Goal: Task Accomplishment & Management: Manage account settings

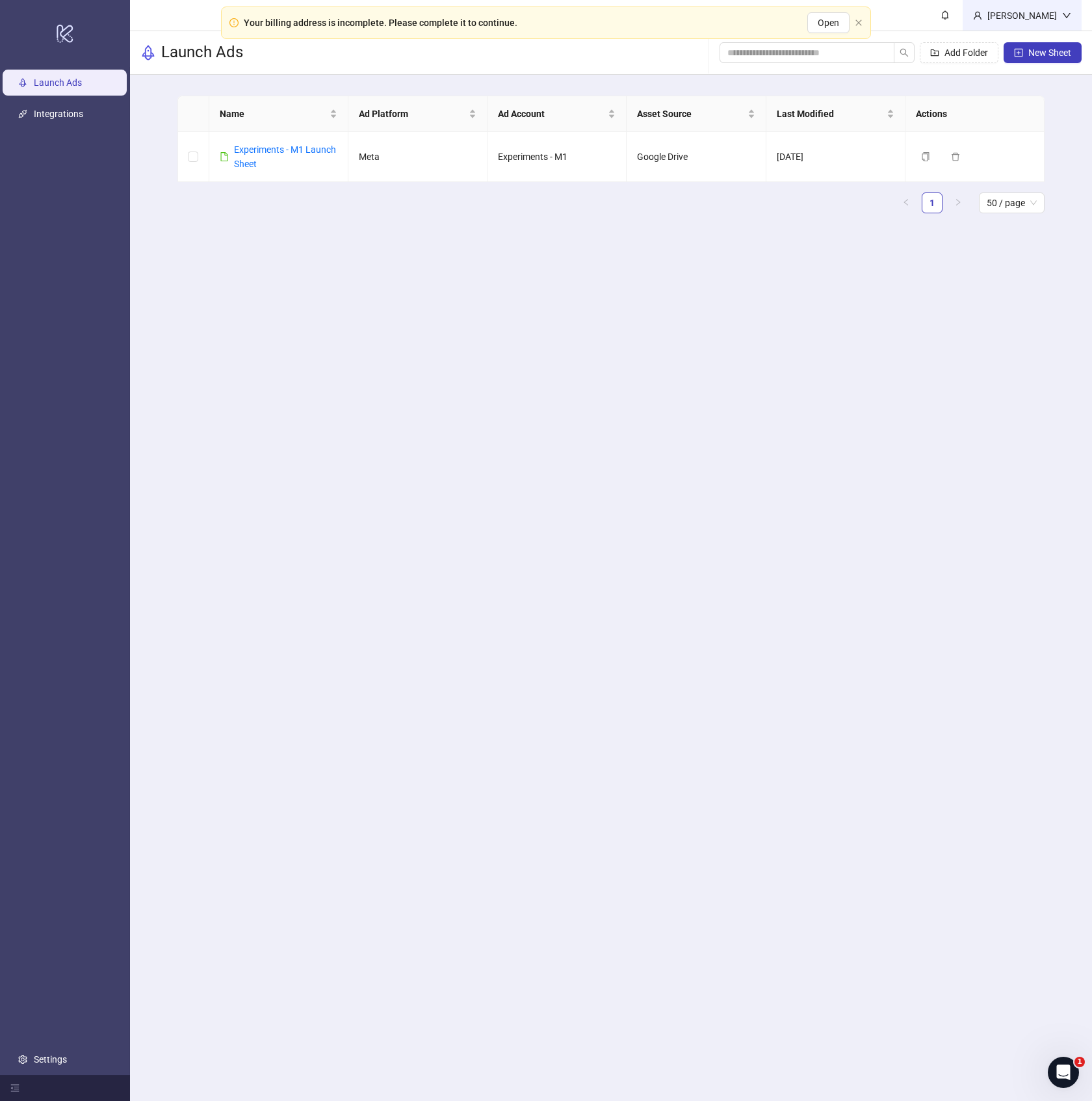
click at [1015, 18] on div "[PERSON_NAME]" at bounding box center [1023, 15] width 80 height 14
click at [51, 1064] on link "Settings" at bounding box center [51, 1058] width 33 height 10
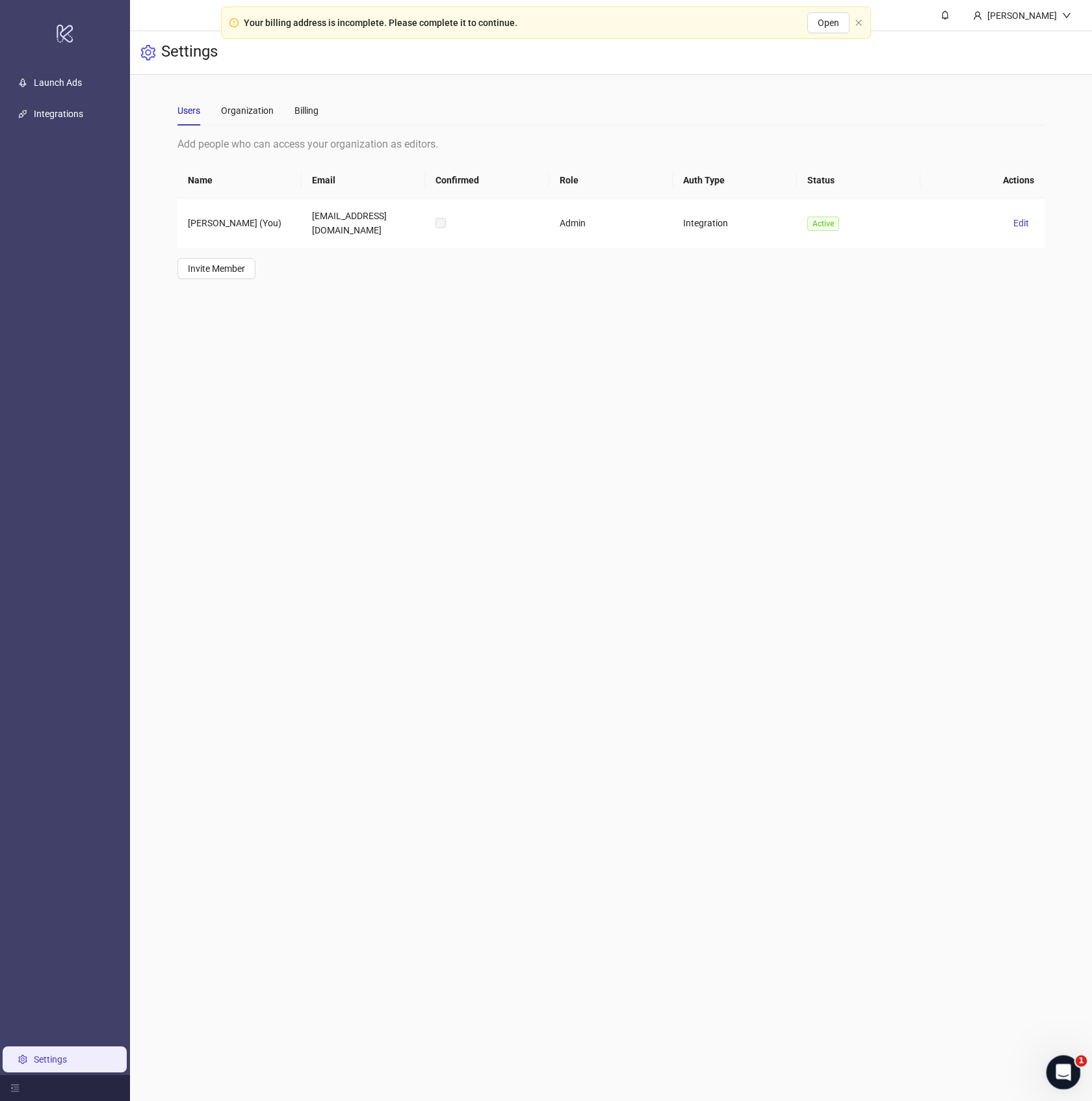
click at [1064, 1060] on div "Open Intercom Messenger" at bounding box center [1061, 1070] width 43 height 43
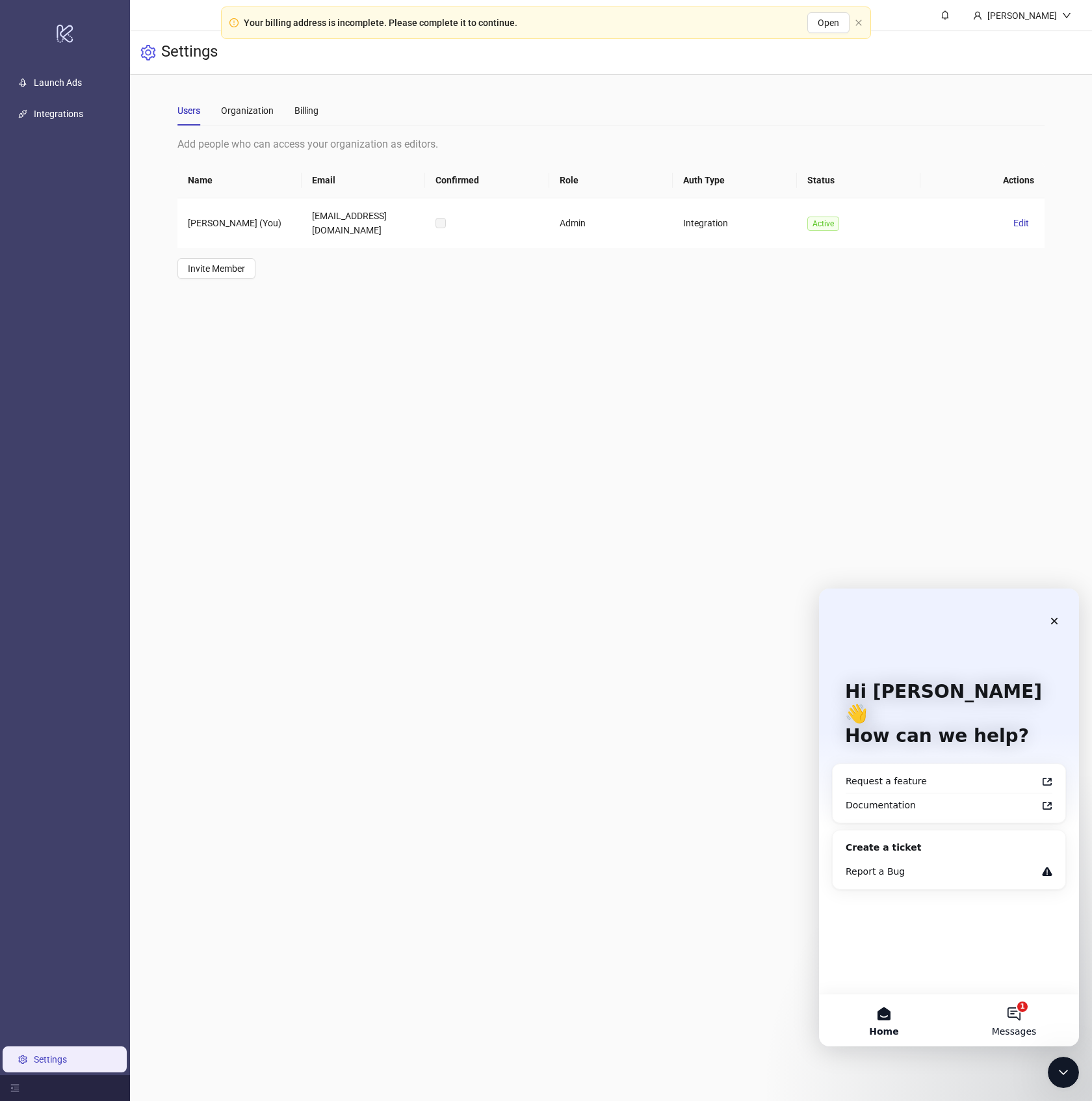
click at [1033, 1021] on button "1 Messages" at bounding box center [1014, 1020] width 130 height 52
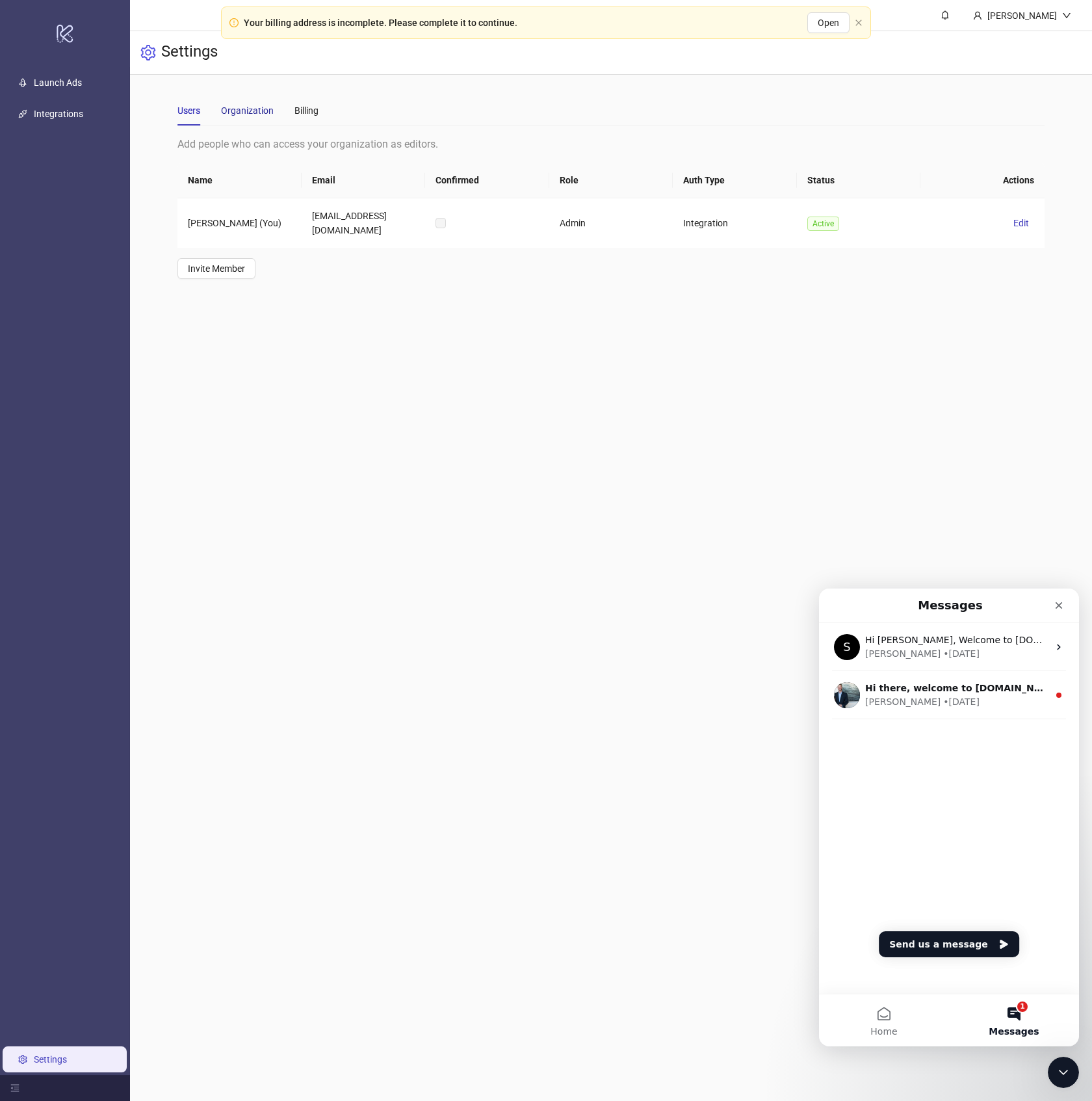
click at [244, 115] on div "Organization" at bounding box center [247, 110] width 53 height 14
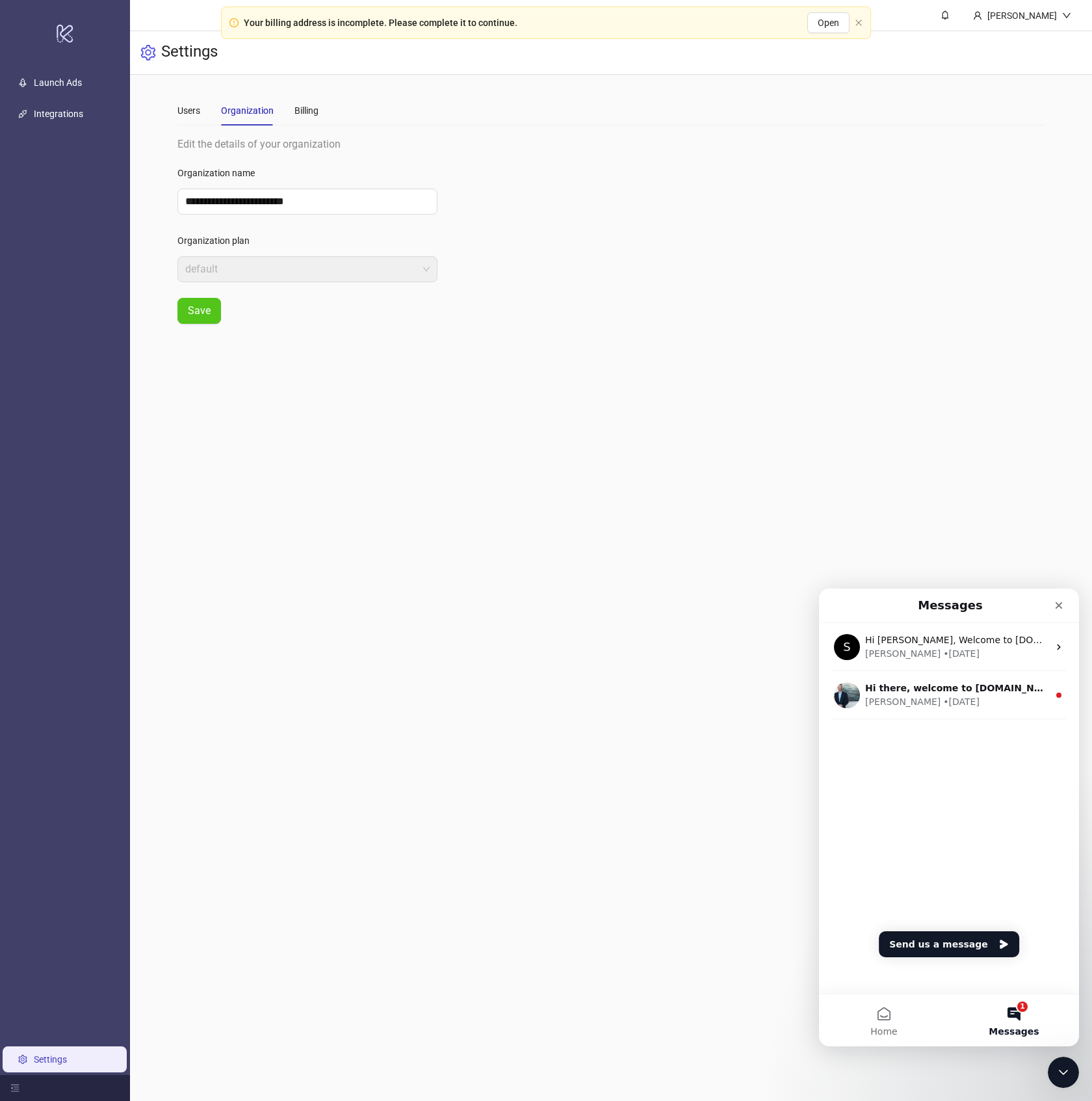
click at [853, 22] on div "Your billing address is incomplete. Please complete it to continue. Open" at bounding box center [546, 22] width 650 height 32
click at [322, 116] on div "Users Organization Billing" at bounding box center [611, 110] width 867 height 30
click at [305, 112] on div "Billing" at bounding box center [307, 110] width 24 height 14
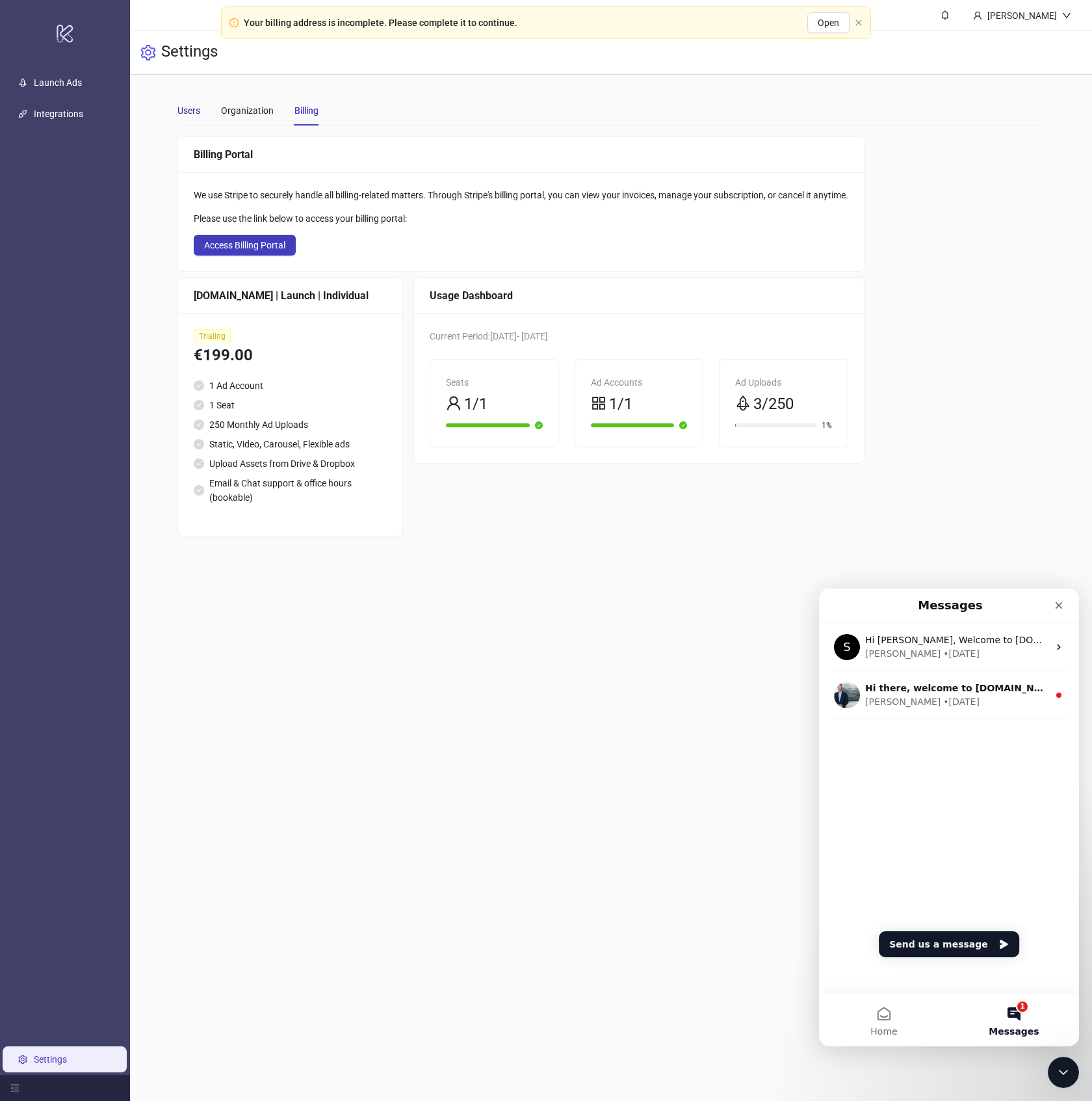
click at [181, 107] on div "Users" at bounding box center [189, 110] width 23 height 14
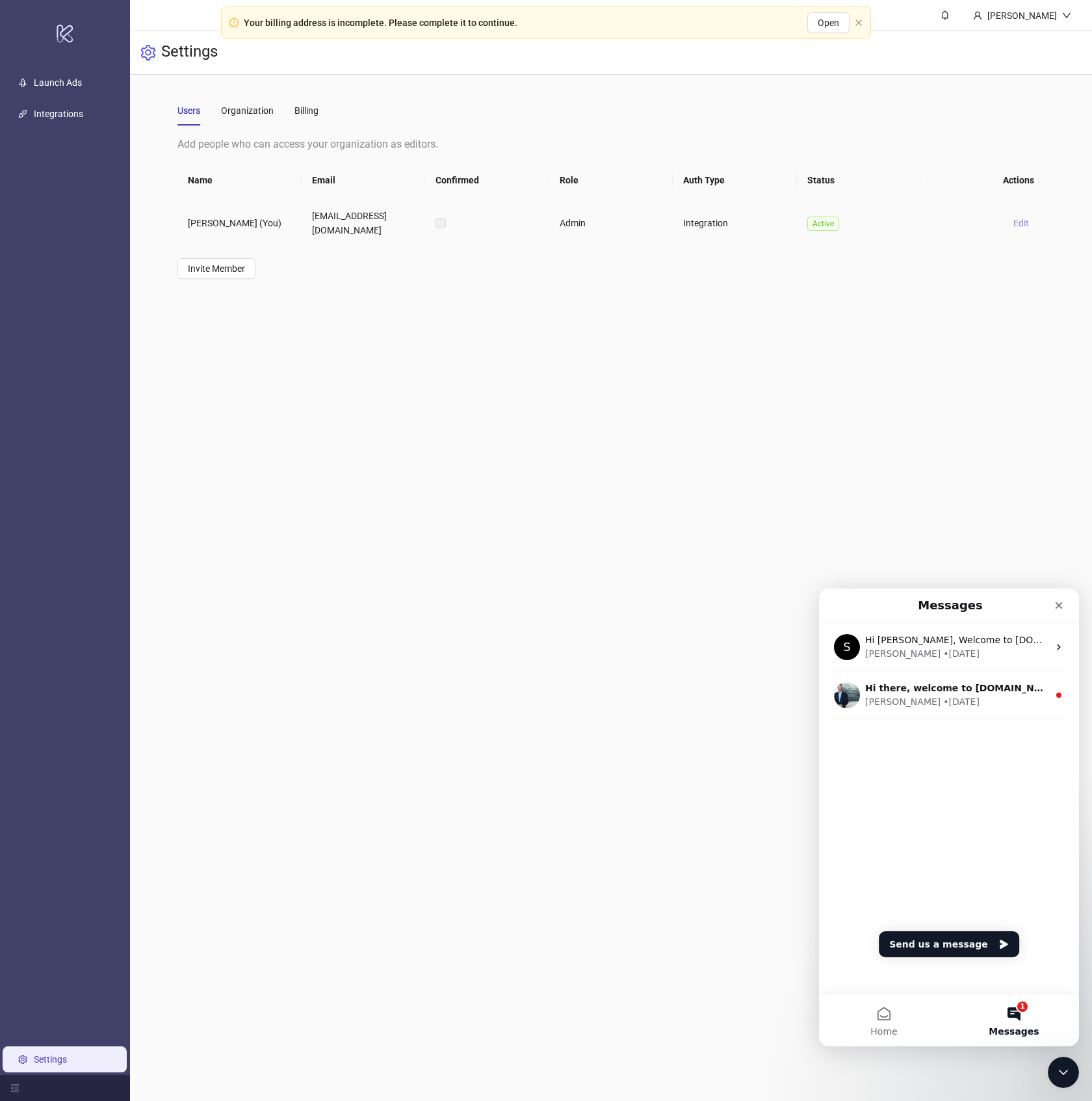
click at [1019, 218] on span "Edit" at bounding box center [1021, 223] width 16 height 10
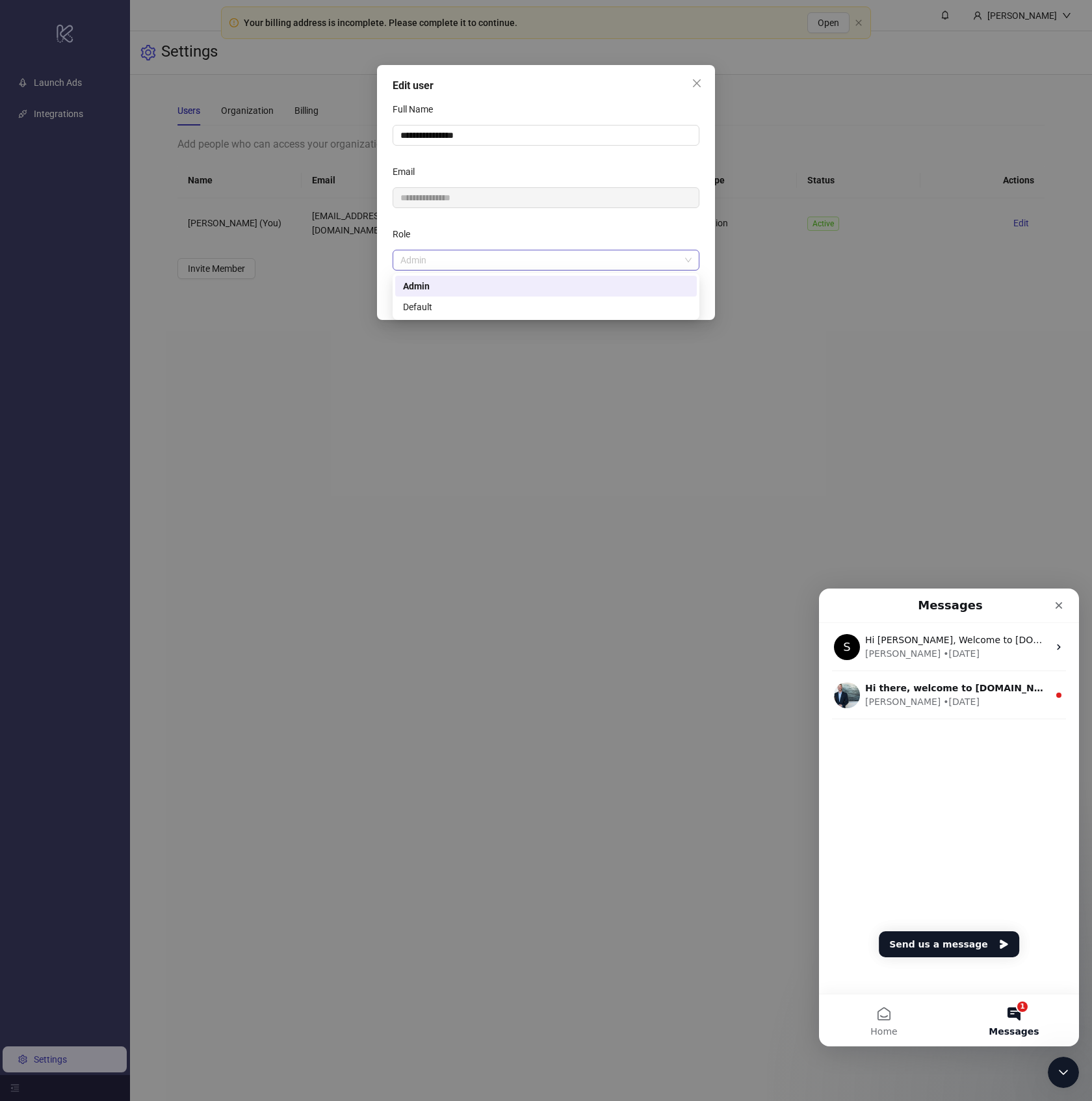
click at [612, 255] on span "Admin" at bounding box center [546, 260] width 291 height 19
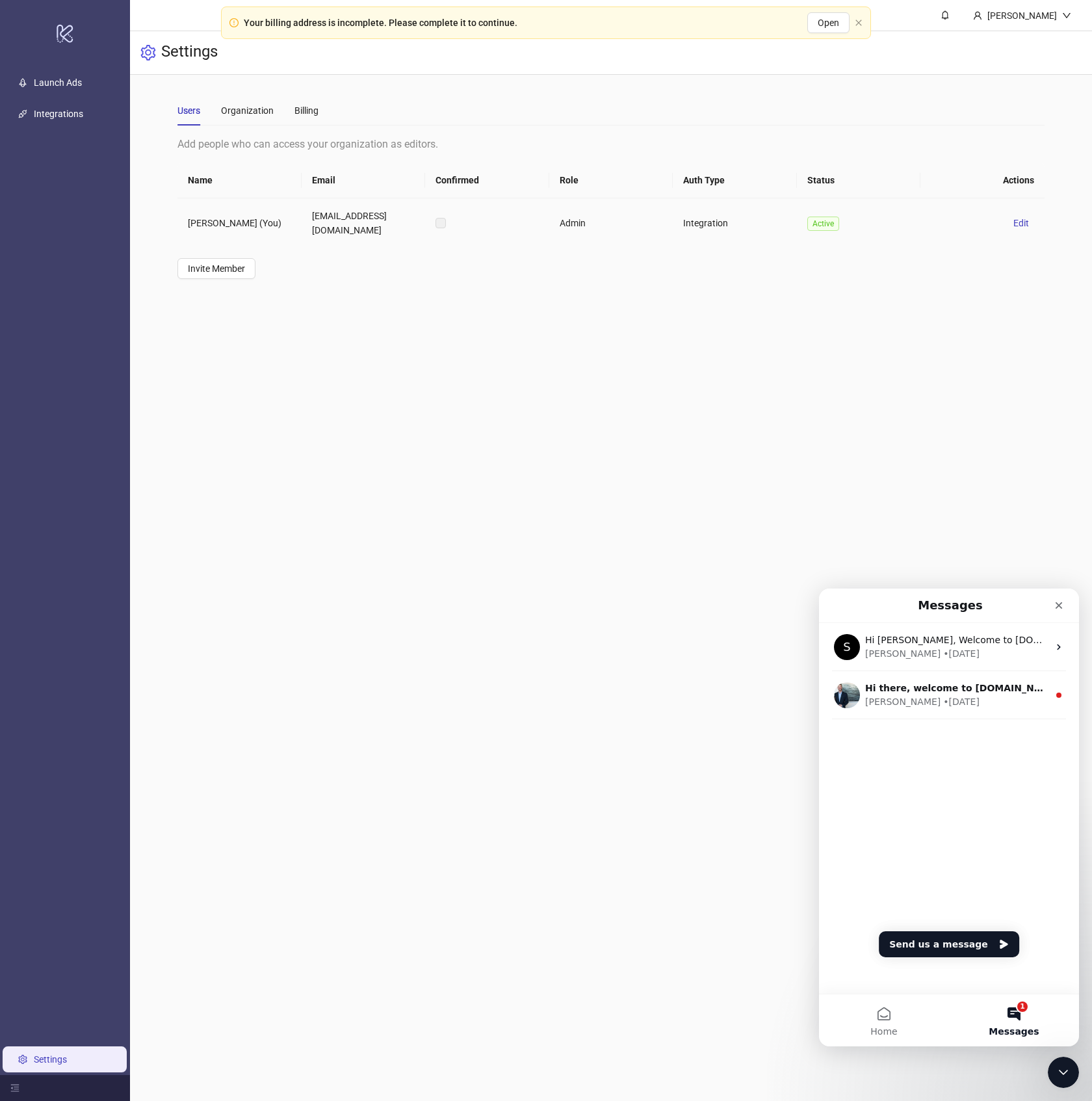
click at [422, 500] on body "**********" at bounding box center [546, 550] width 1092 height 1101
click at [863, 23] on icon "close" at bounding box center [859, 22] width 7 height 7
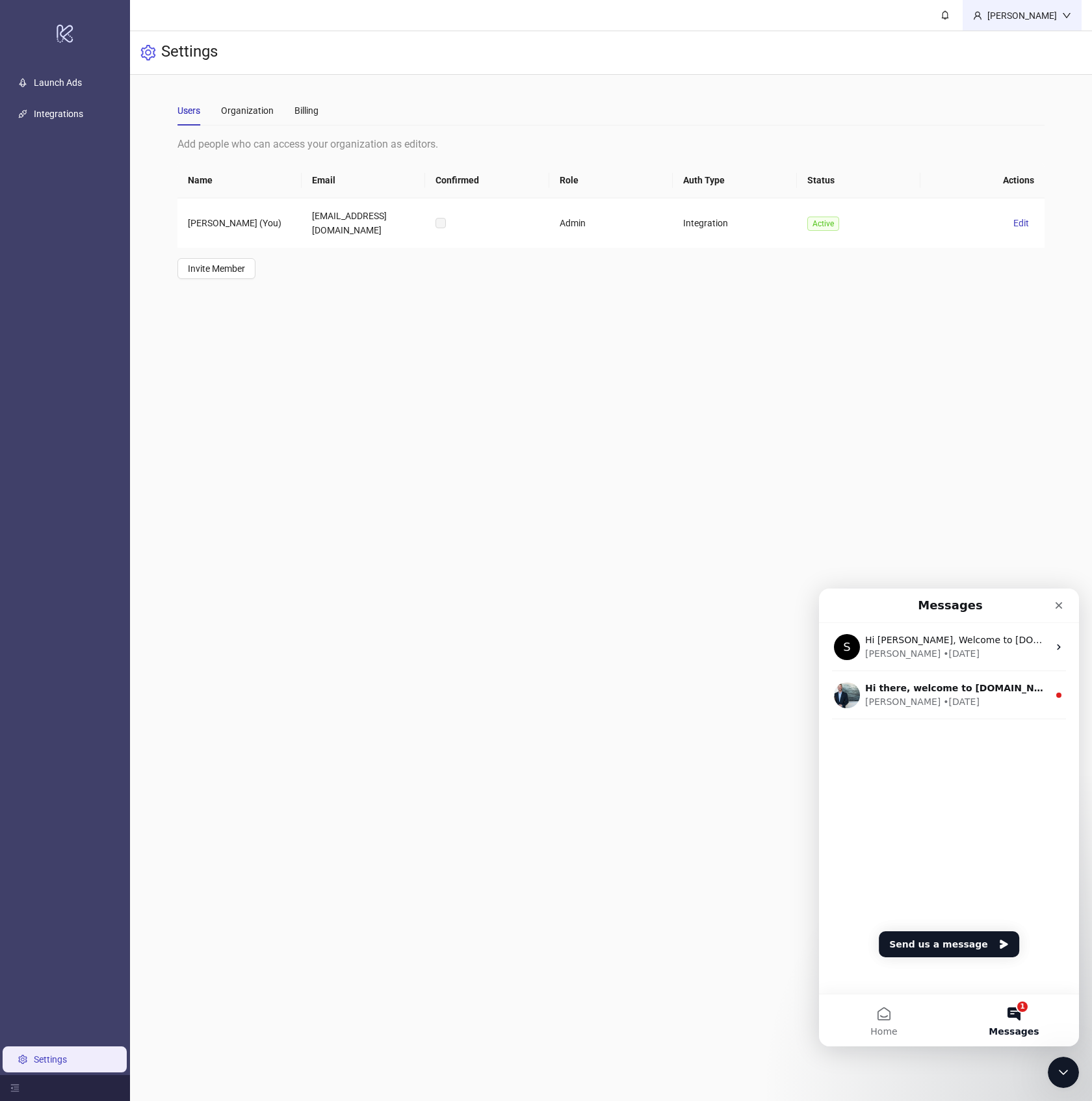
click at [1073, 21] on div "[PERSON_NAME]" at bounding box center [1023, 15] width 119 height 31
click at [257, 104] on div "Organization" at bounding box center [247, 110] width 53 height 14
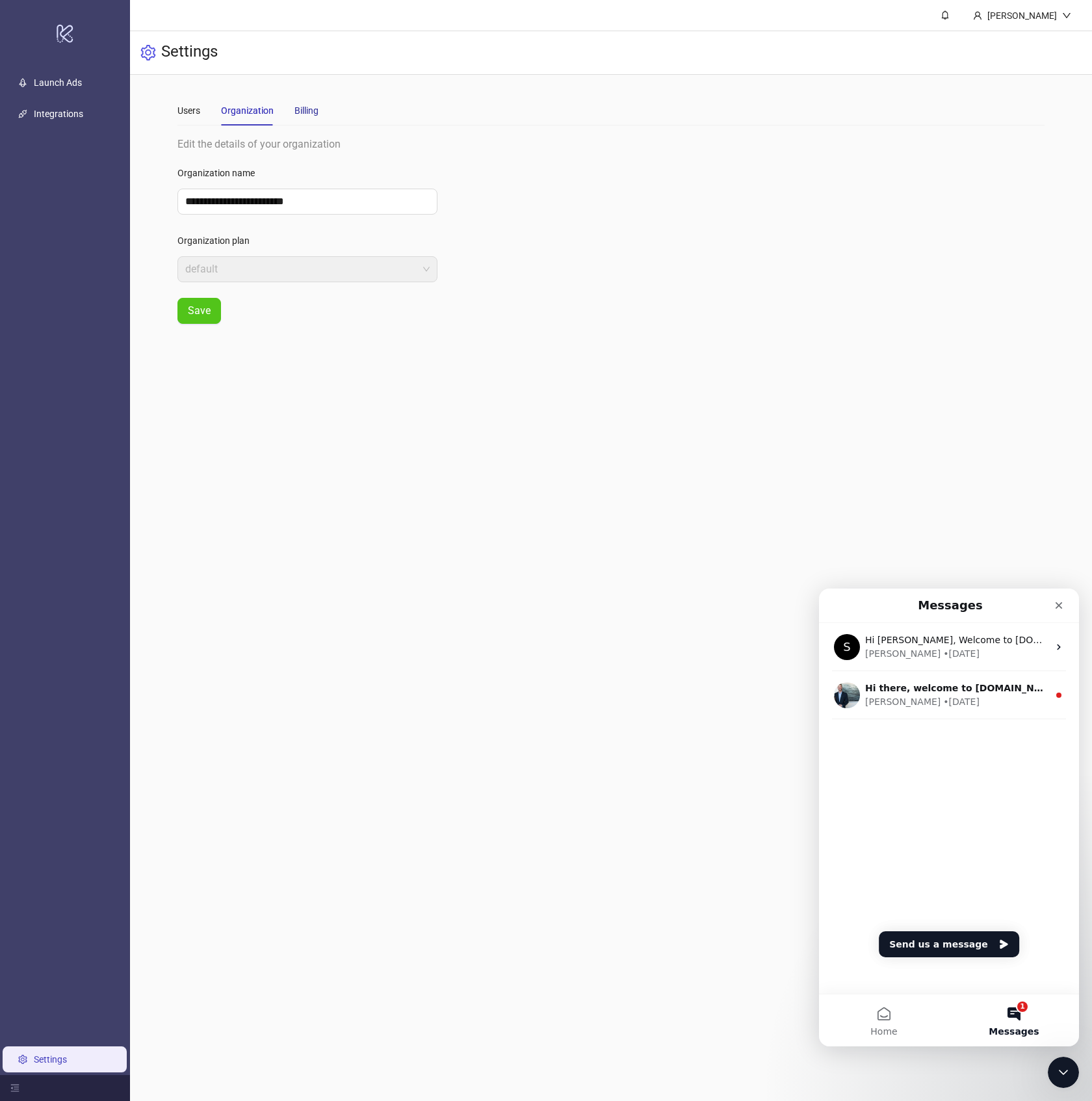
click at [310, 108] on div "Billing" at bounding box center [307, 110] width 24 height 14
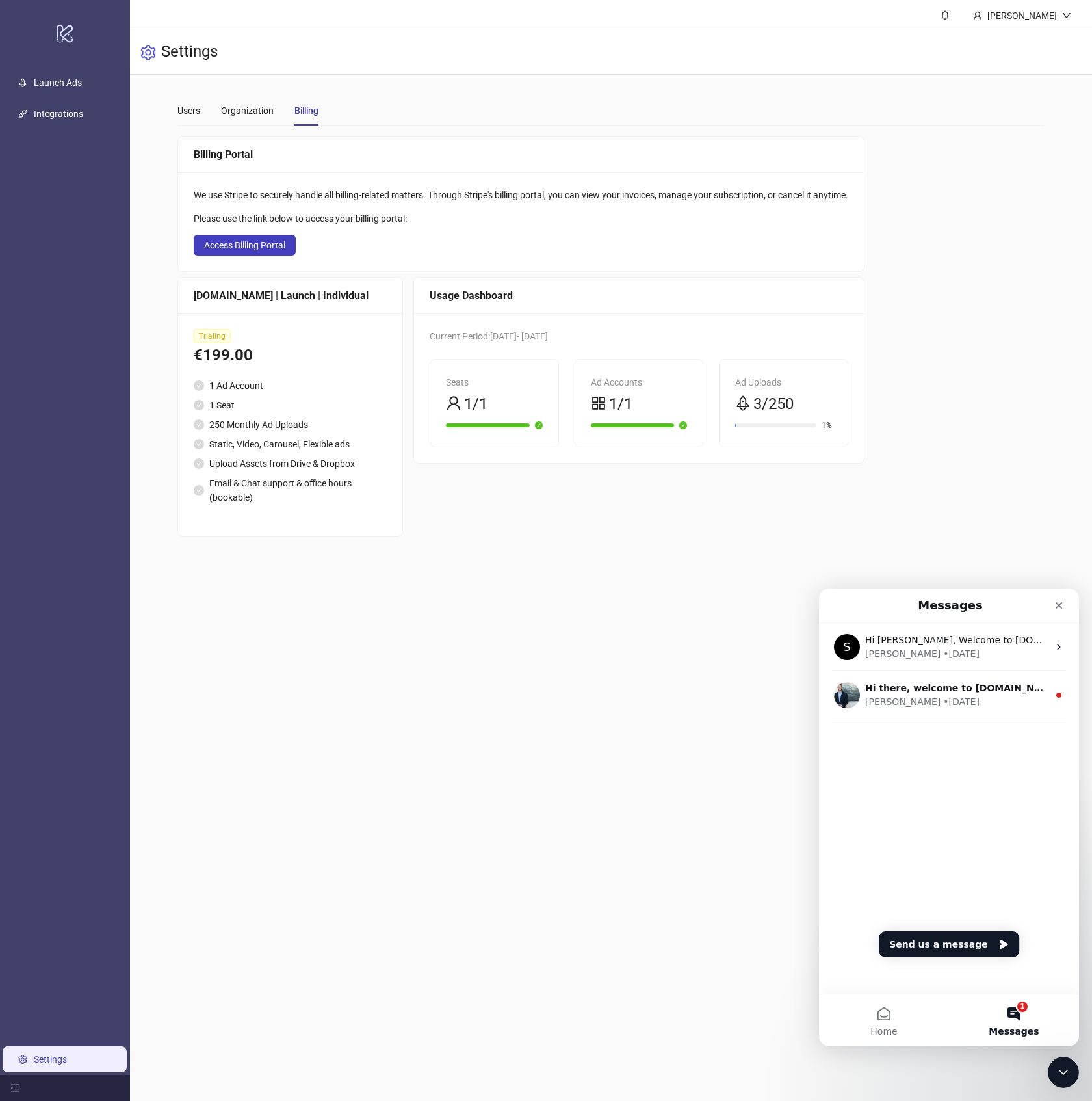
click at [989, 1017] on button "1 Messages" at bounding box center [1014, 1020] width 130 height 52
click at [967, 953] on button "Send us a message" at bounding box center [950, 944] width 141 height 26
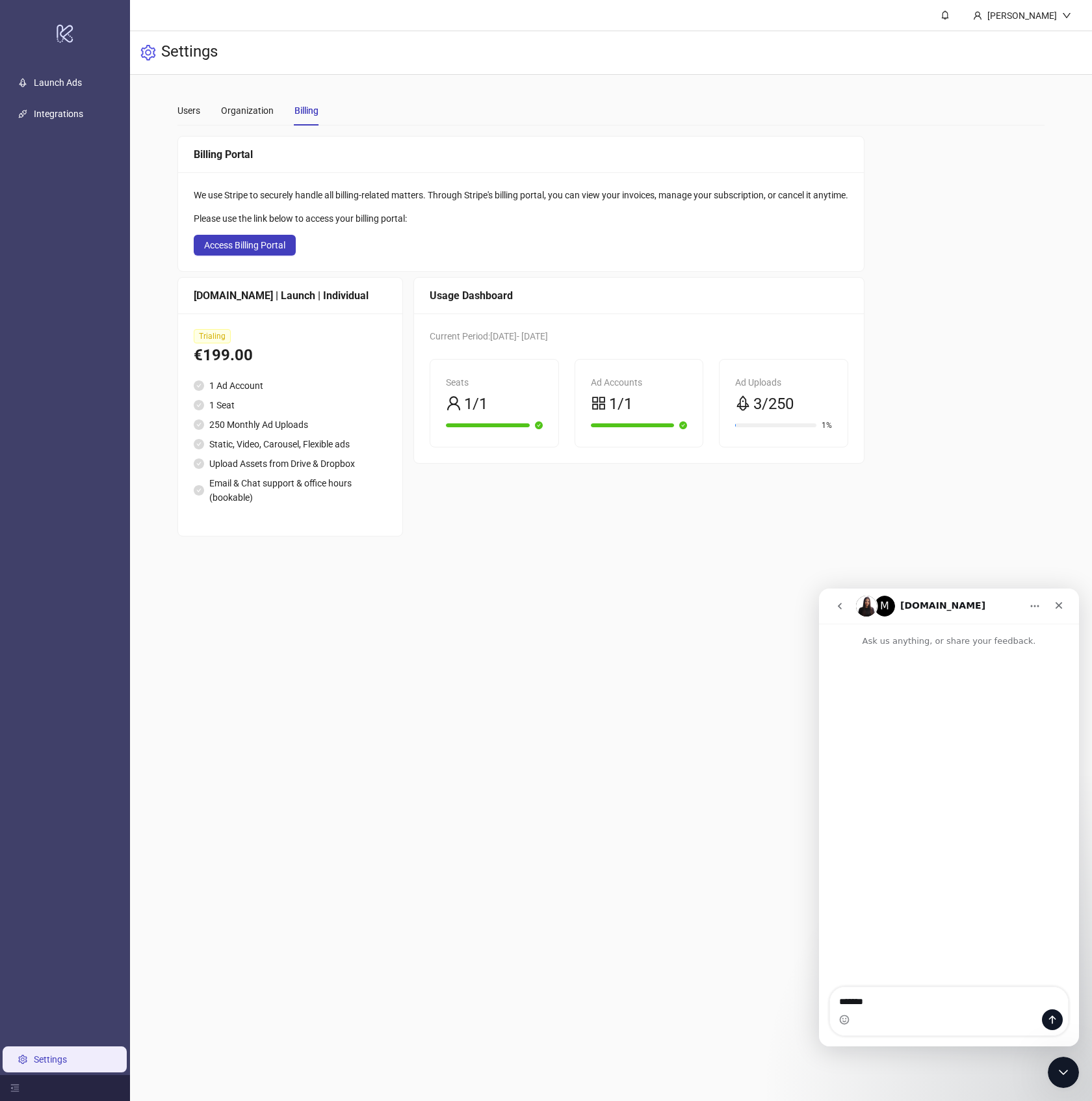
type textarea "******"
click at [841, 606] on icon "go back" at bounding box center [840, 606] width 10 height 10
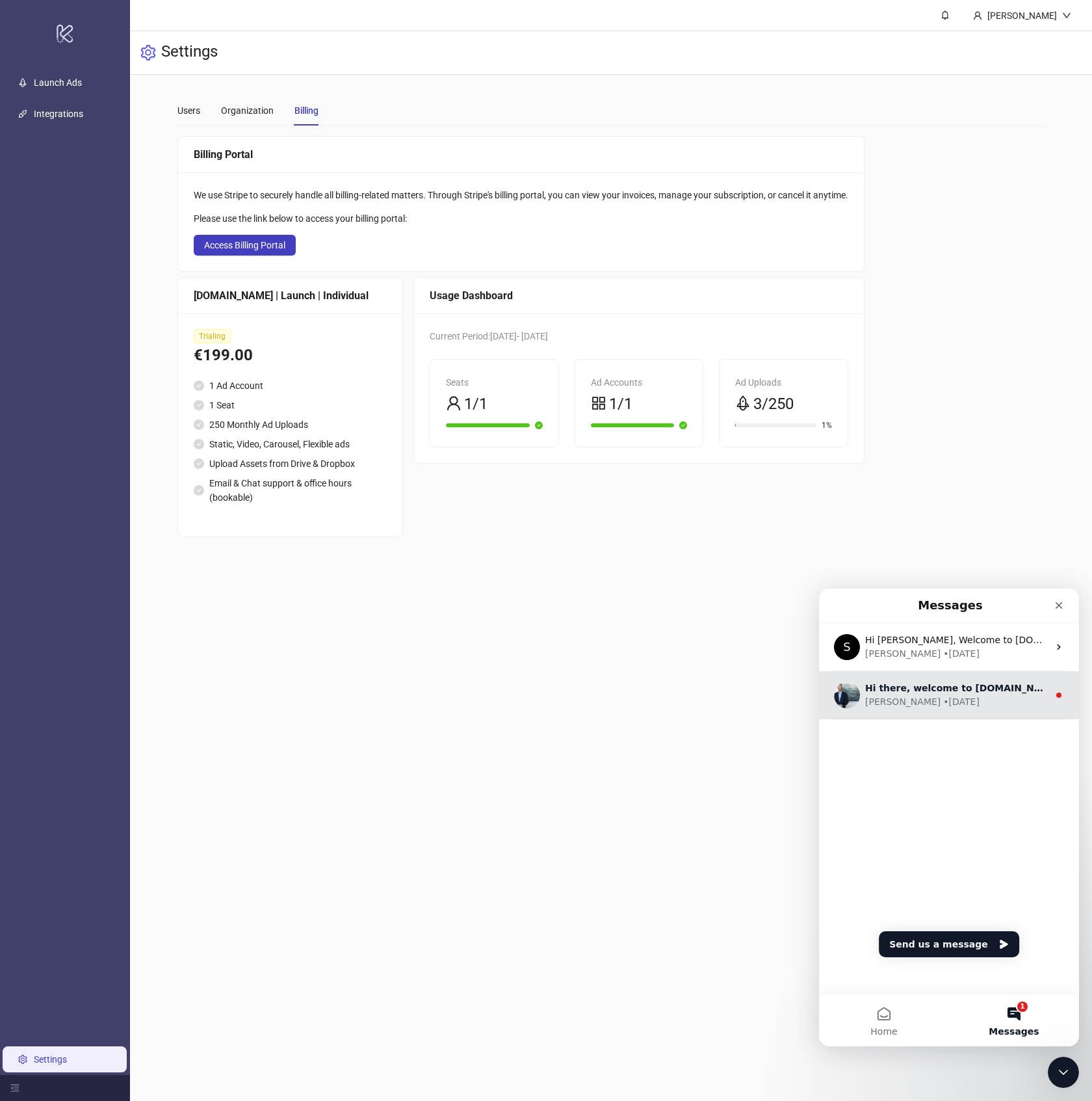
click at [939, 698] on div "[PERSON_NAME] • [DATE]" at bounding box center [957, 702] width 183 height 14
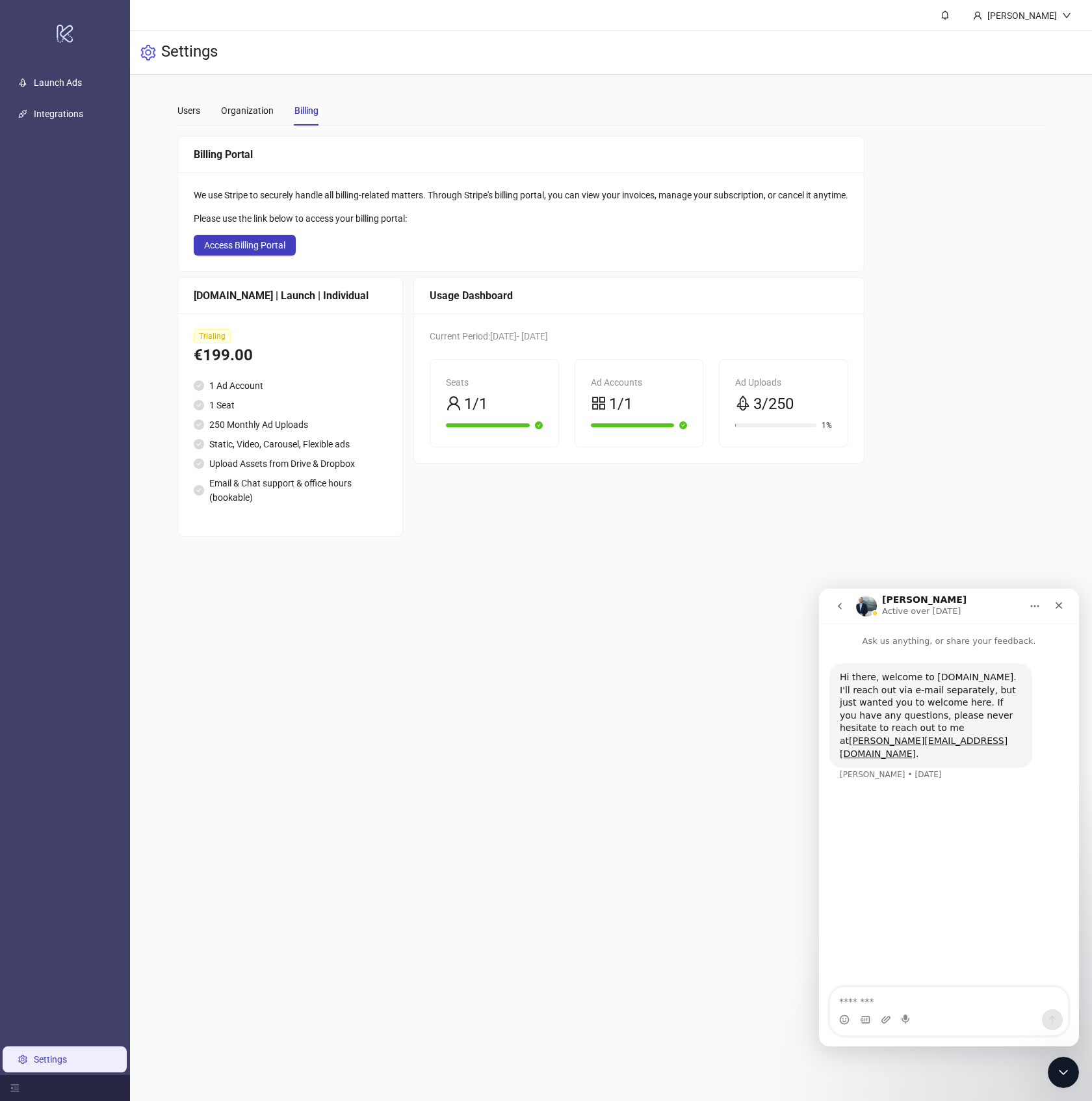
click at [833, 606] on button "go back" at bounding box center [840, 606] width 25 height 25
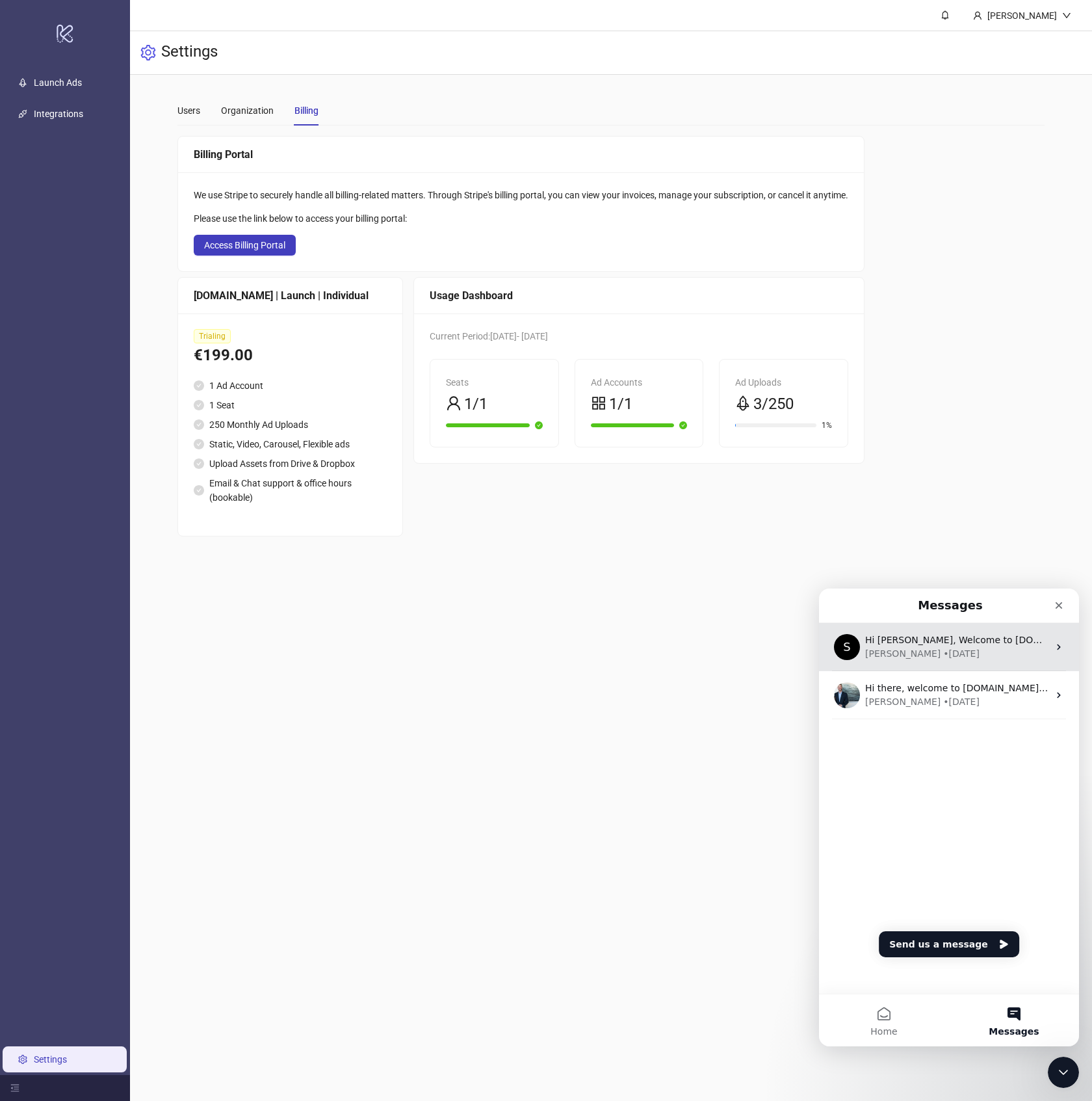
click at [943, 660] on div "• [DATE]" at bounding box center [961, 654] width 36 height 14
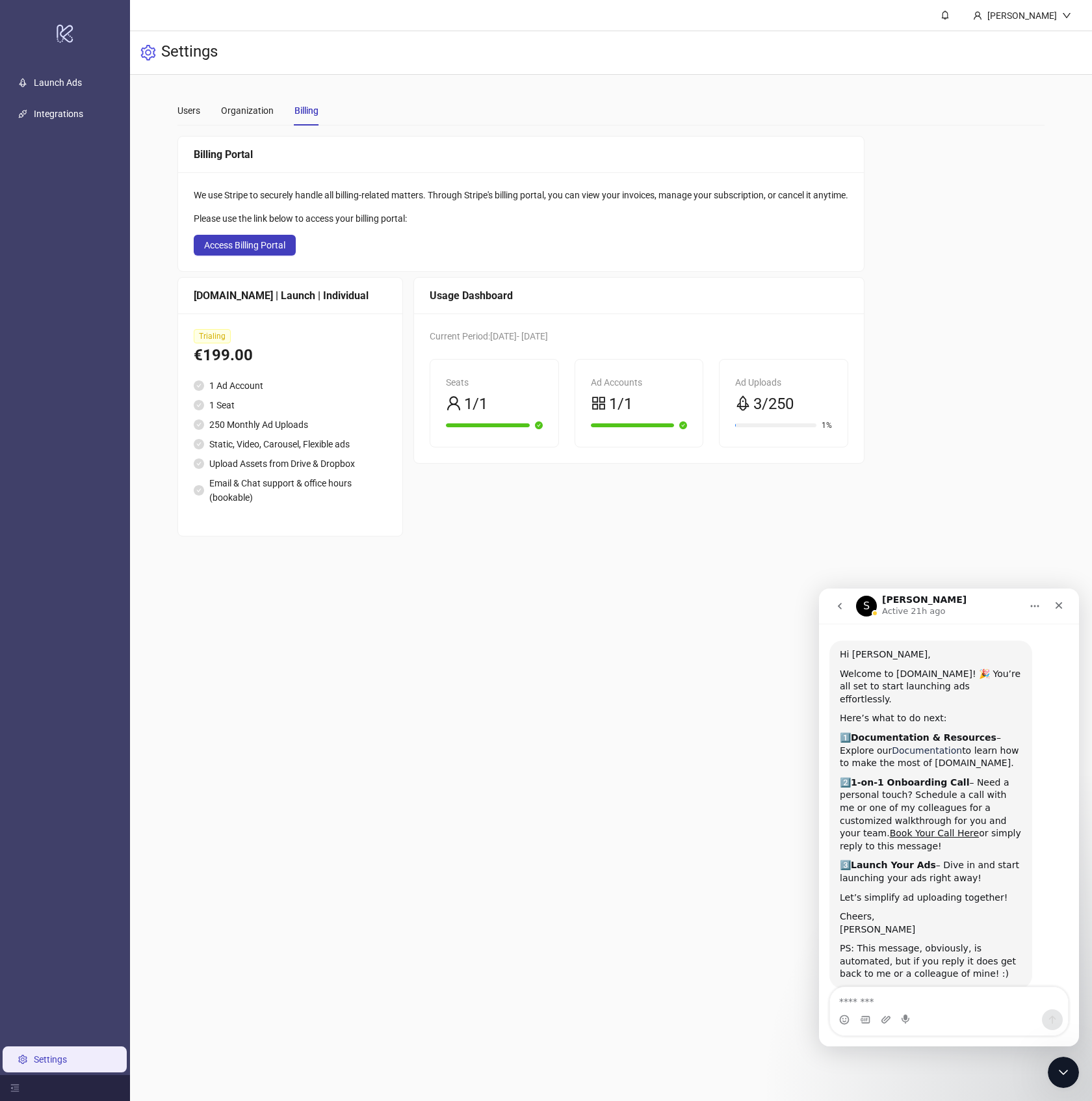
scroll to position [38, 0]
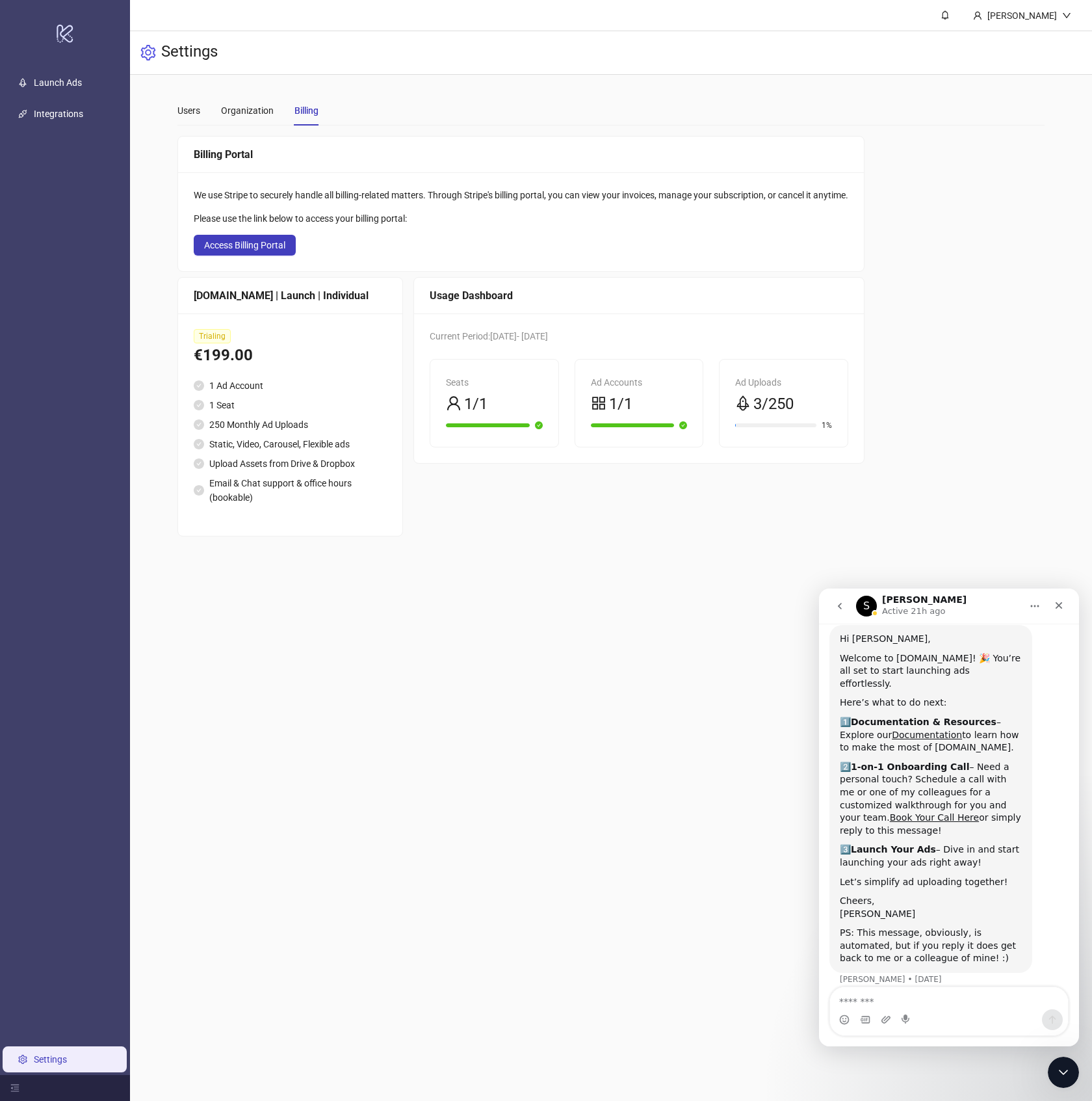
click at [847, 608] on button "go back" at bounding box center [840, 606] width 25 height 25
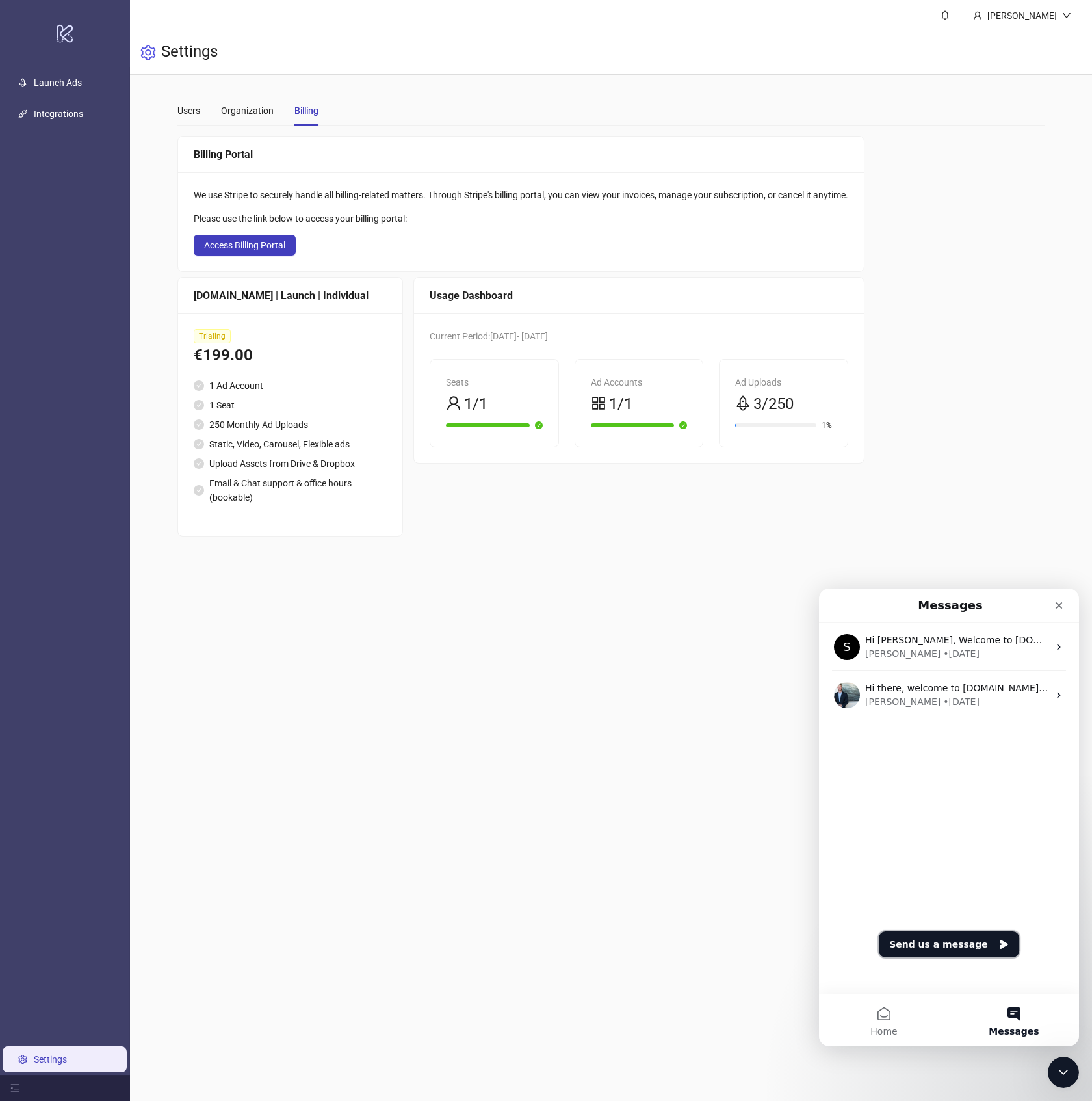
click at [970, 952] on button "Send us a message" at bounding box center [950, 944] width 141 height 26
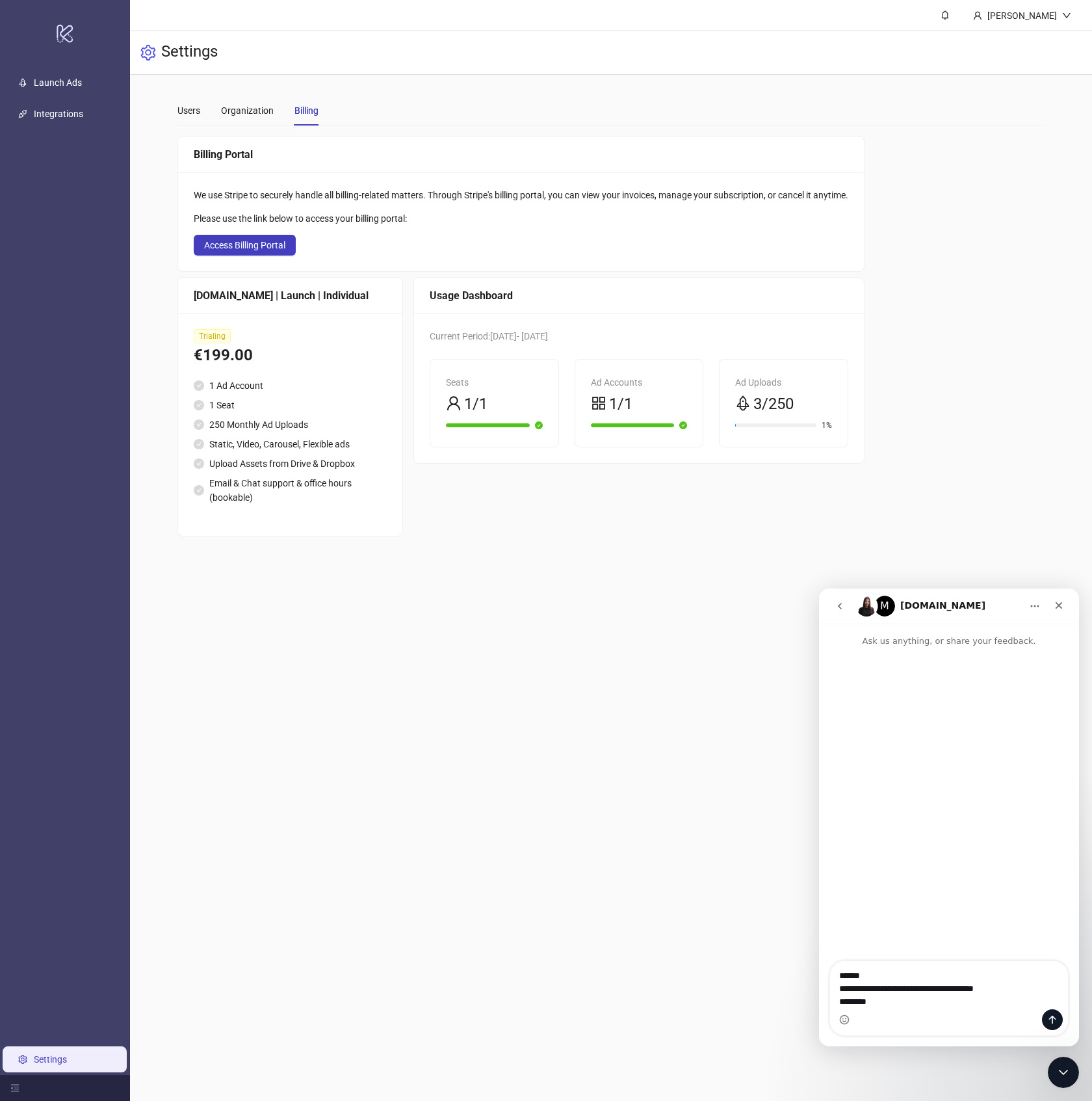
type textarea "**********"
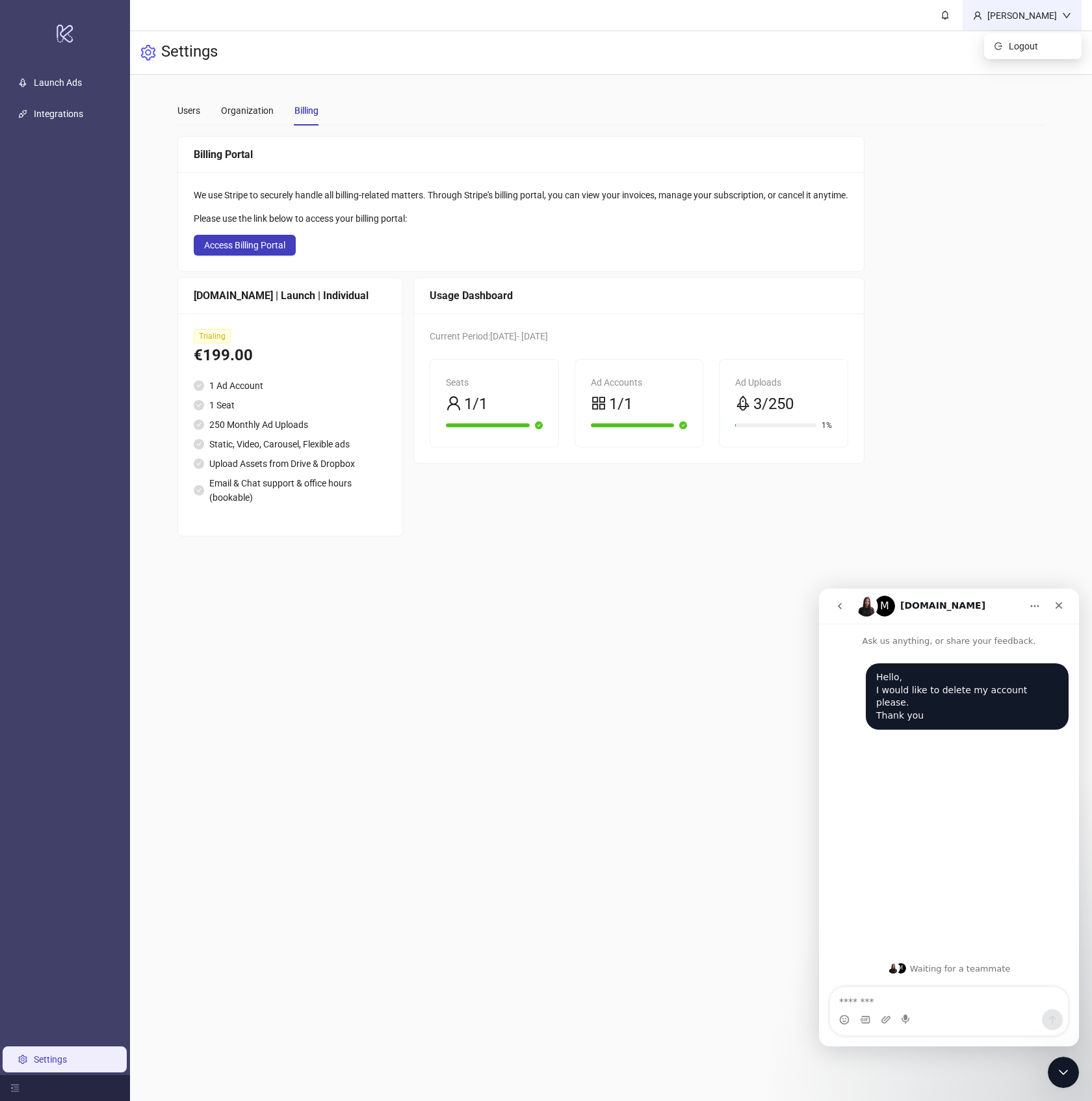
click at [1044, 18] on div "[PERSON_NAME]" at bounding box center [1023, 15] width 80 height 14
click at [43, 1054] on link "Settings" at bounding box center [51, 1058] width 33 height 10
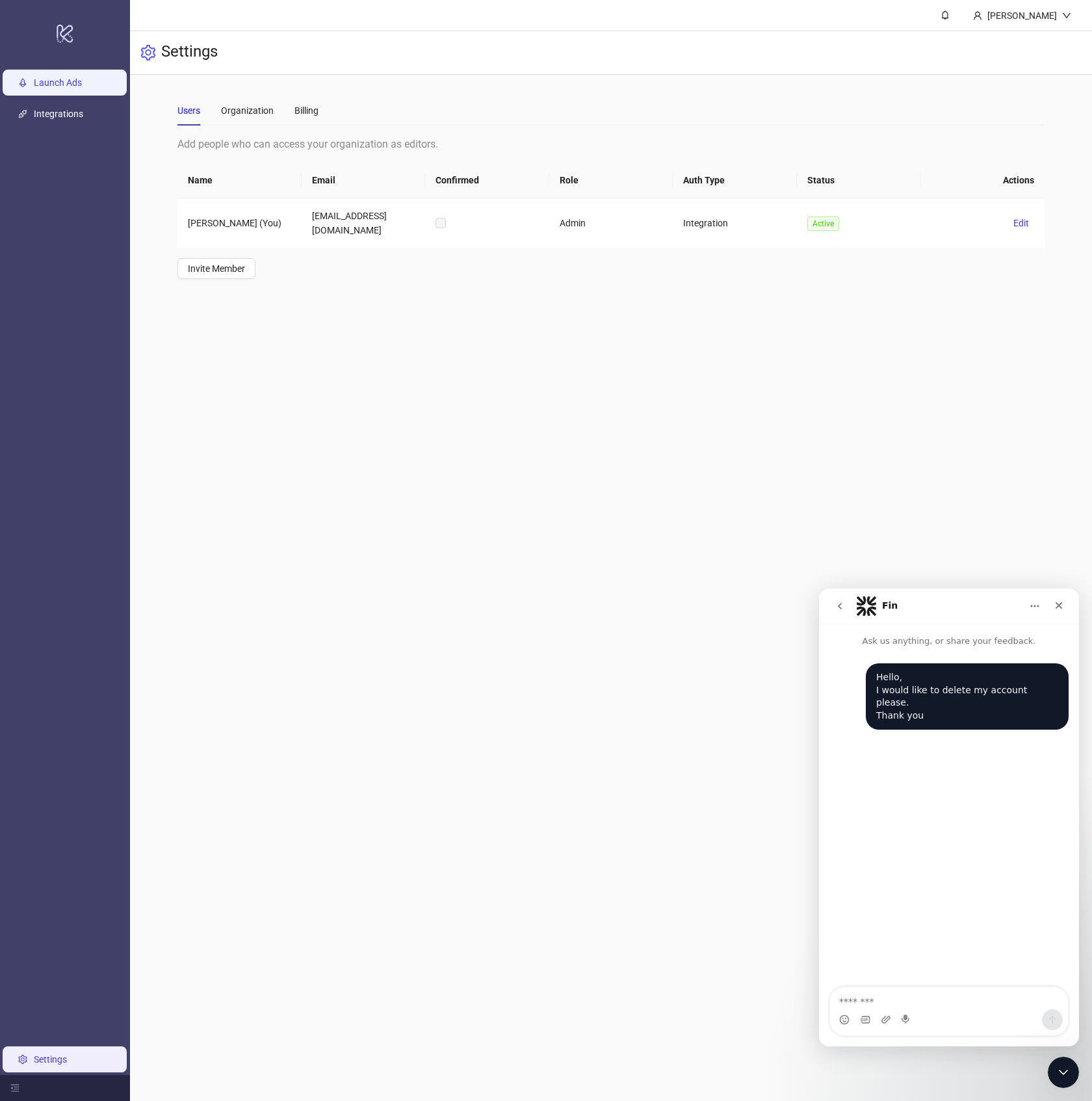
click at [69, 82] on link "Launch Ads" at bounding box center [58, 82] width 48 height 10
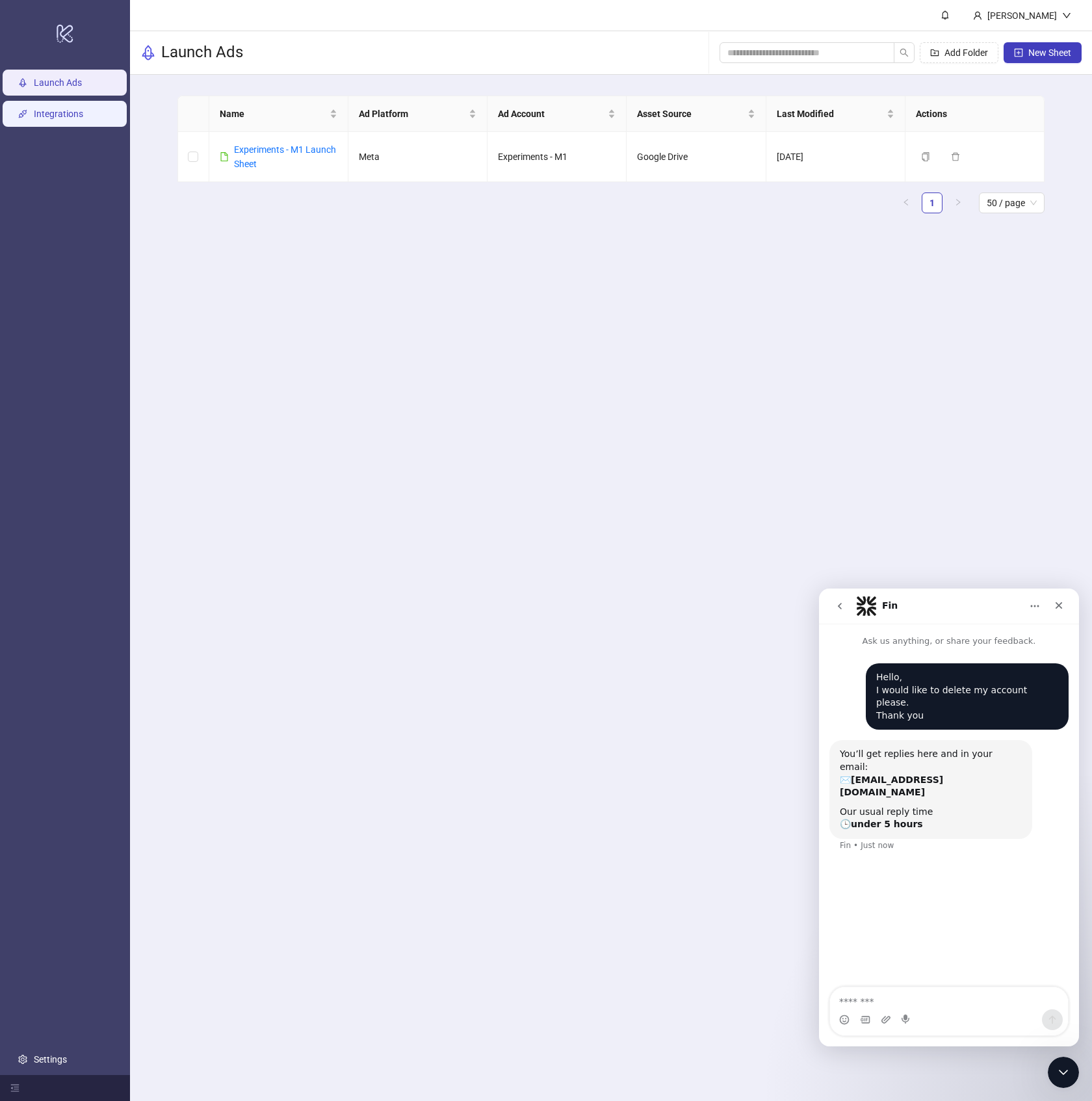
click at [78, 119] on link "Integrations" at bounding box center [58, 113] width 49 height 10
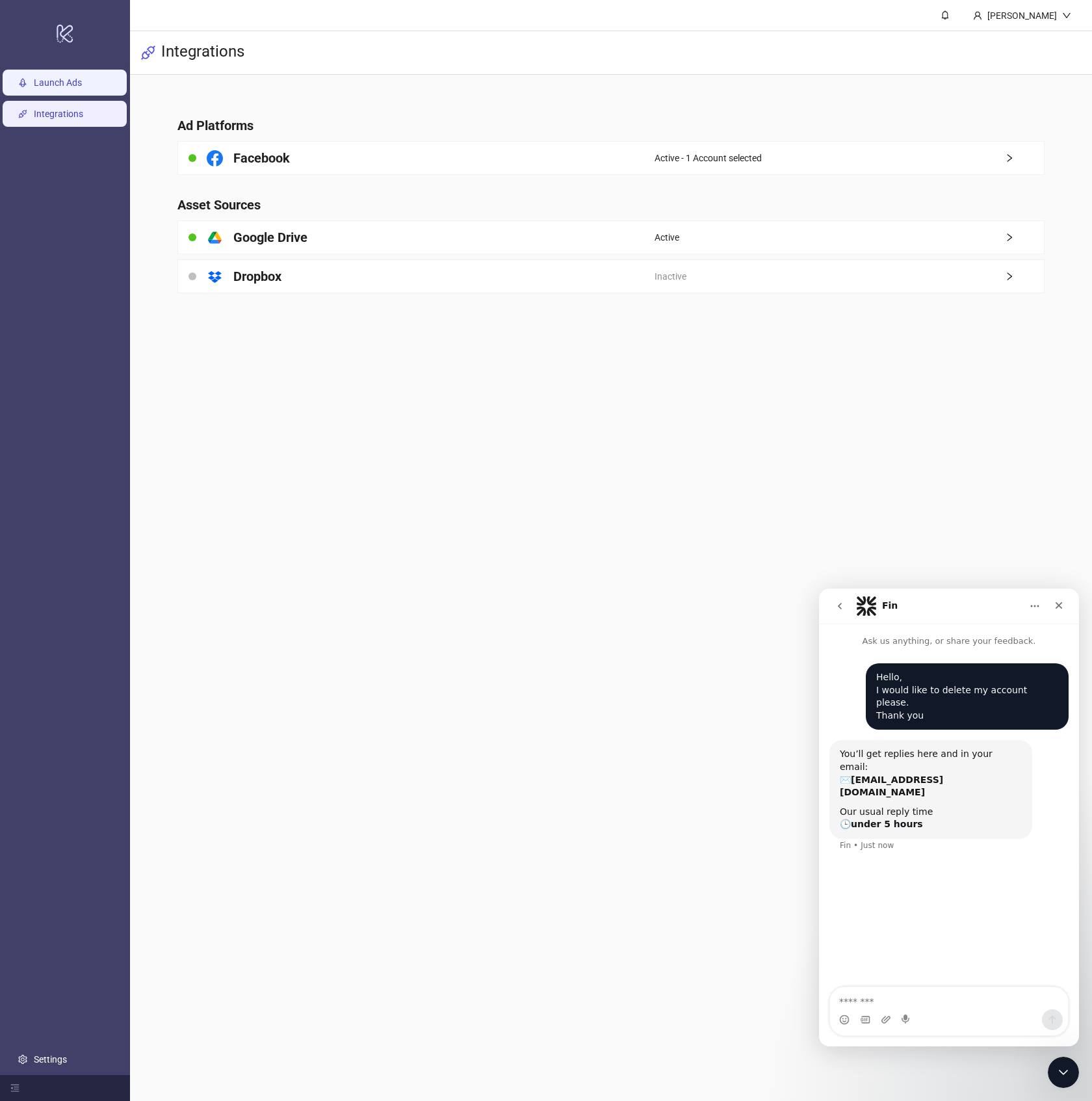
click at [58, 84] on link "Launch Ads" at bounding box center [58, 82] width 48 height 10
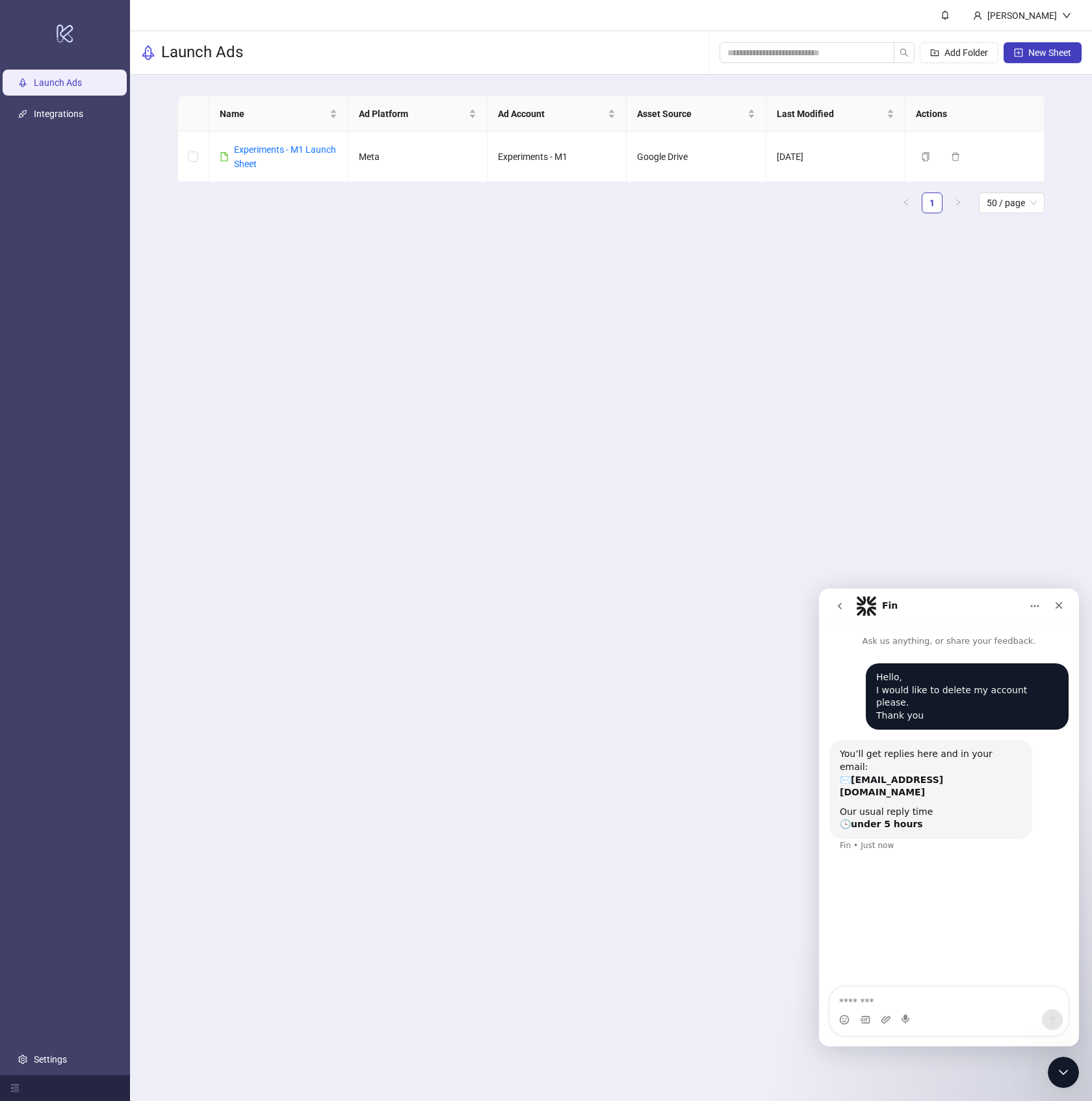
click at [277, 409] on main "[PERSON_NAME] Launch Ads Add Folder New Sheet Name Ad Platform Ad Account Asset…" at bounding box center [611, 550] width 963 height 1101
click at [935, 757] on div "You’ll get replies here and in your email: ✉️ [EMAIL_ADDRESS][DOMAIN_NAME]" at bounding box center [931, 773] width 182 height 51
click at [909, 550] on main "[PERSON_NAME] Launch Ads Add Folder New Sheet Name Ad Platform Ad Account Asset…" at bounding box center [611, 550] width 963 height 1101
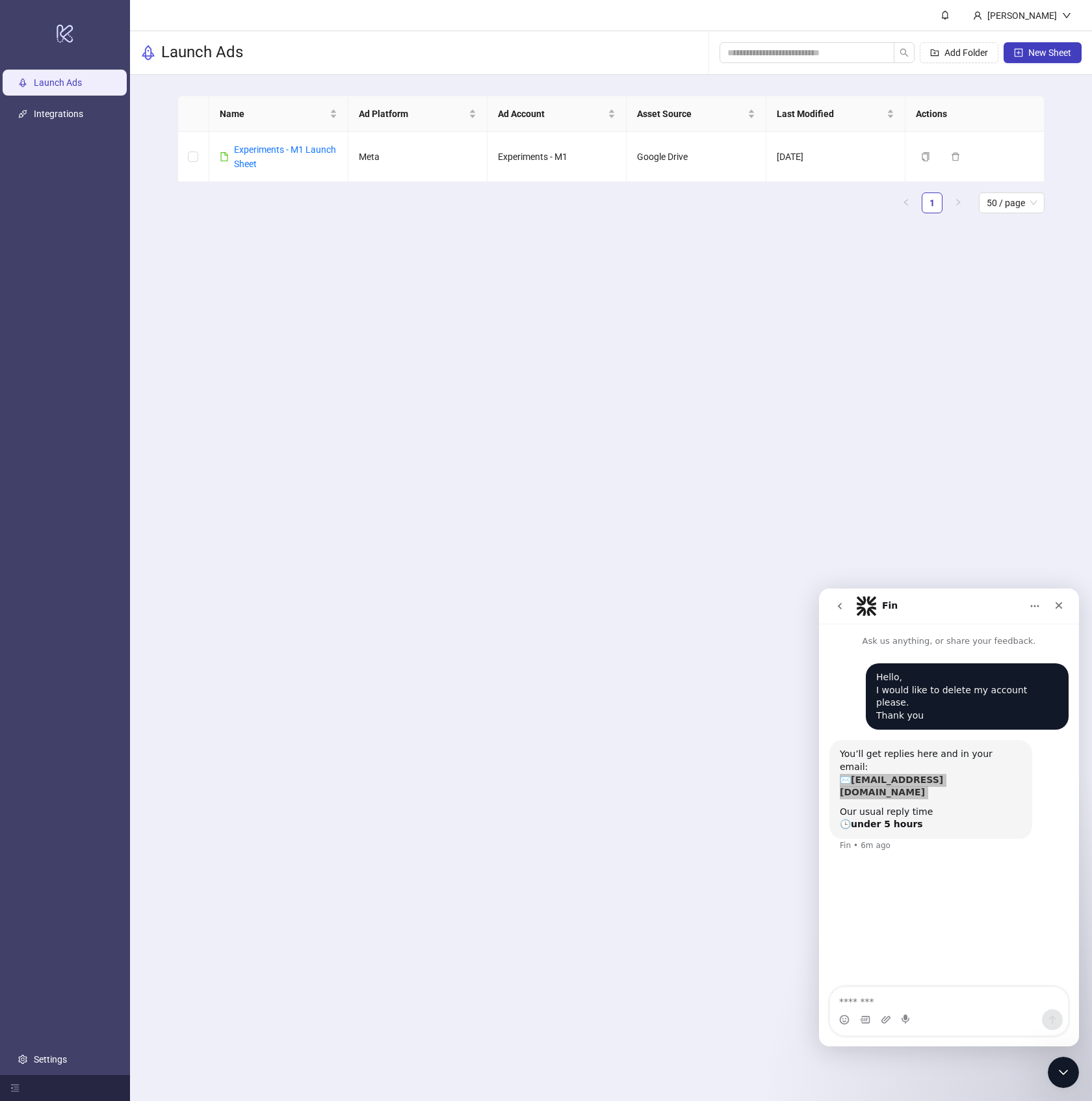
click at [909, 550] on main "[PERSON_NAME] Launch Ads Add Folder New Sheet Name Ad Platform Ad Account Asset…" at bounding box center [611, 550] width 963 height 1101
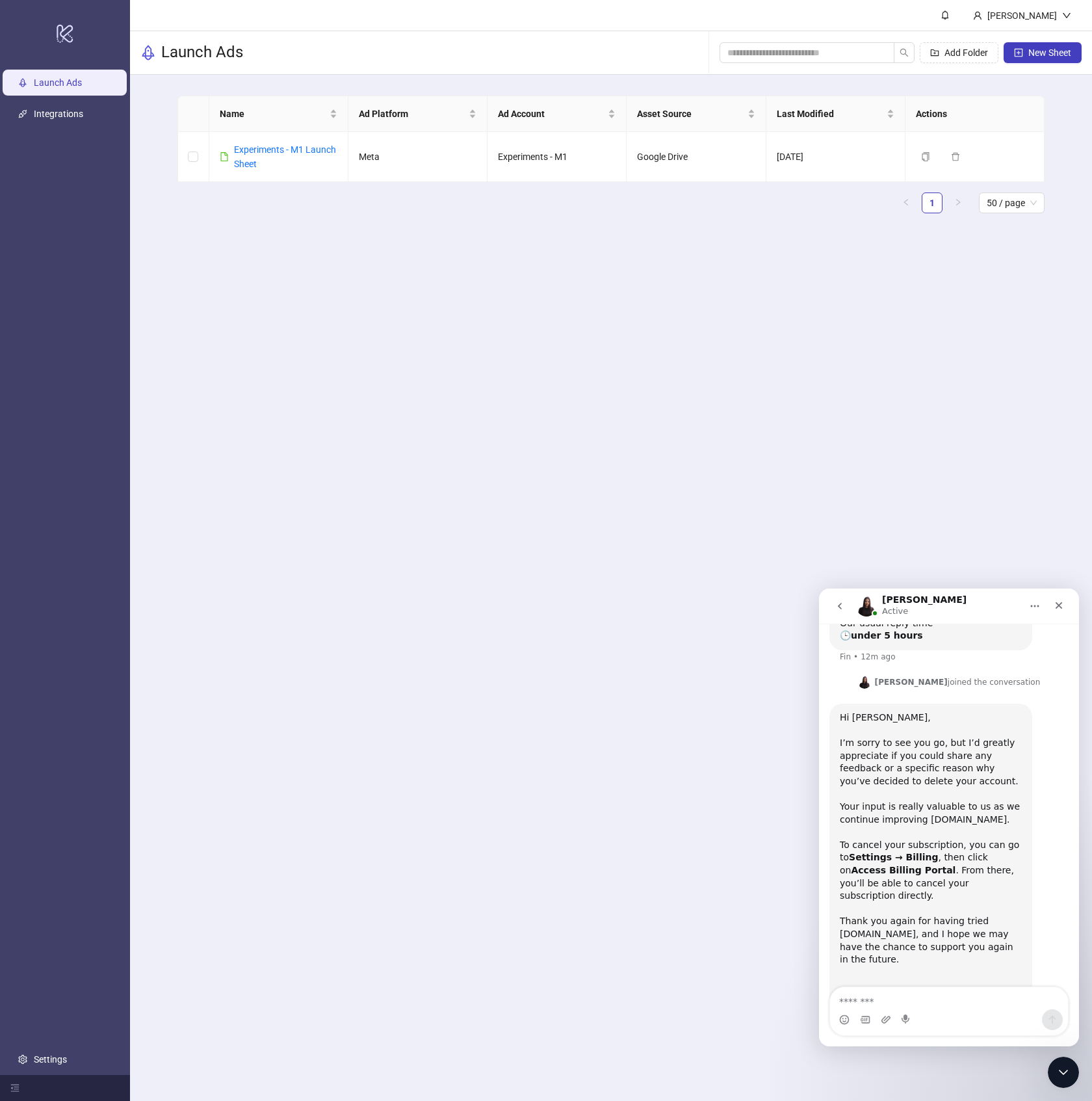
scroll to position [190, 0]
click at [962, 710] on div "Hi [PERSON_NAME], ​" at bounding box center [931, 722] width 182 height 25
click at [970, 735] on div "I’m sorry to see you go, but I’d greatly appreciate if you could share any feed…" at bounding box center [931, 786] width 182 height 102
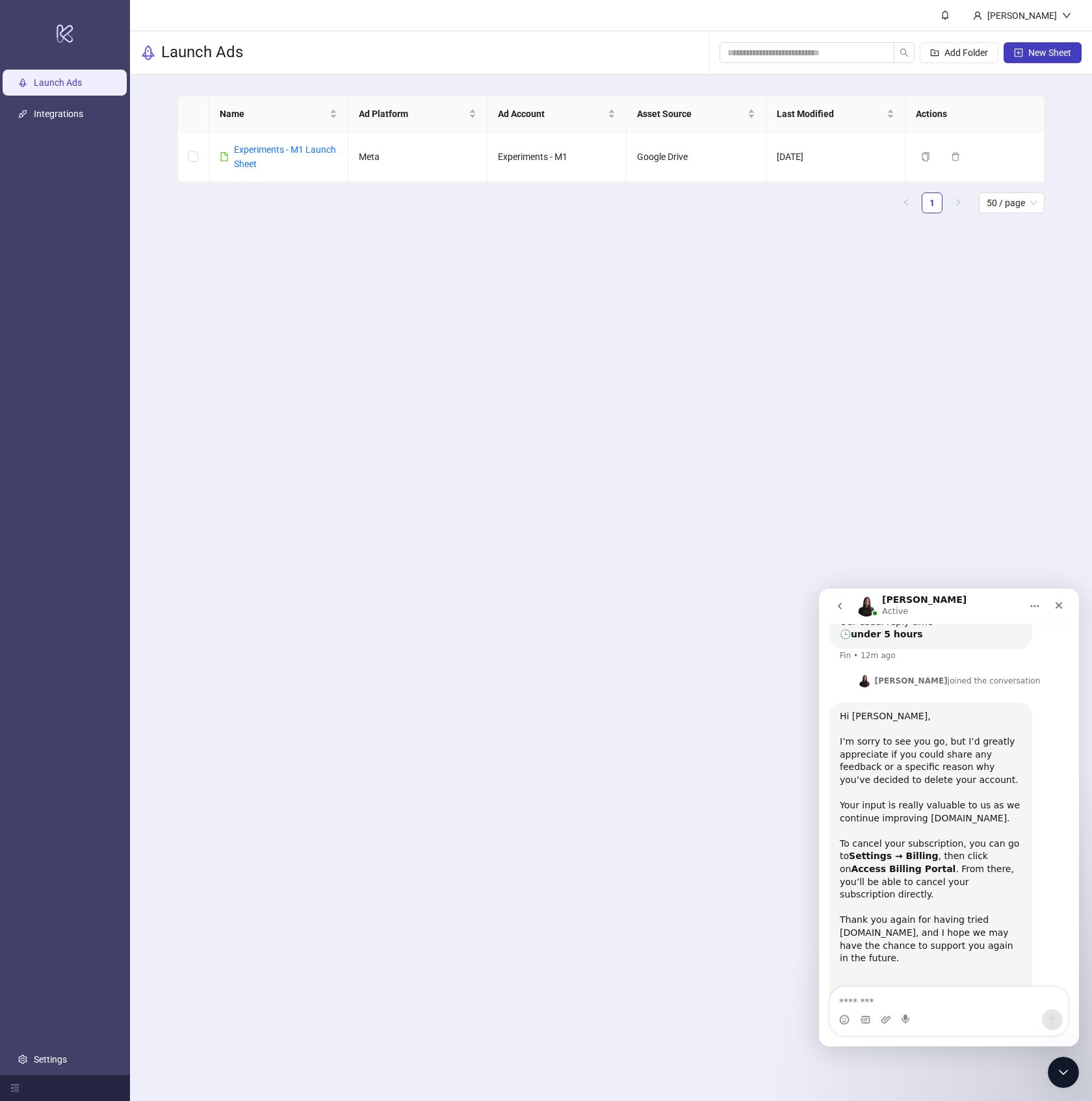
click at [970, 735] on div "I’m sorry to see you go, but I’d greatly appreciate if you could share any feed…" at bounding box center [931, 786] width 182 height 102
click at [959, 783] on div "I’m sorry to see you go, but I’d greatly appreciate if you could share any feed…" at bounding box center [931, 786] width 182 height 102
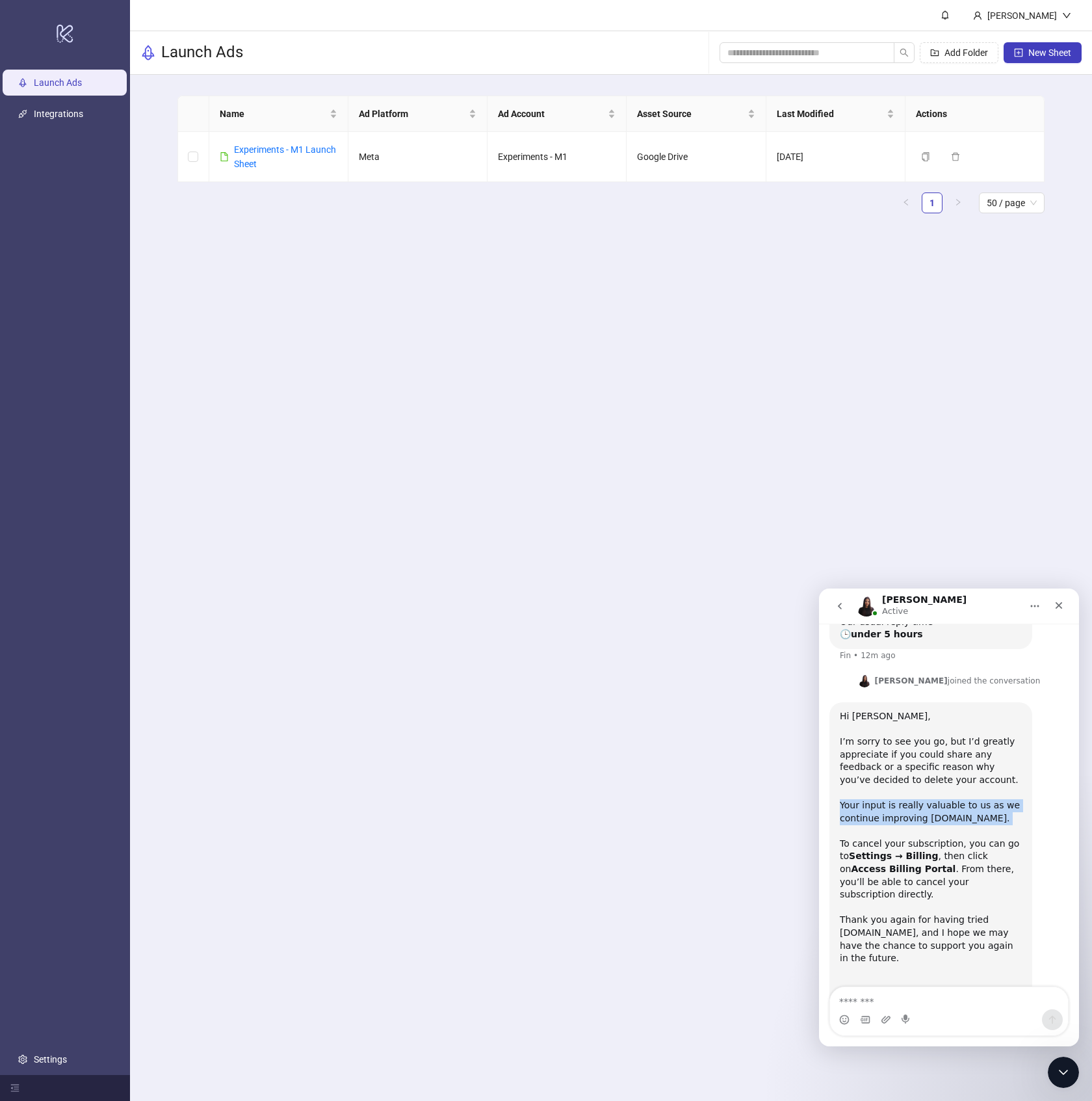
click at [941, 838] on div "To cancel your subscription, you can go to Settings → Billing , then click on A…" at bounding box center [931, 875] width 182 height 77
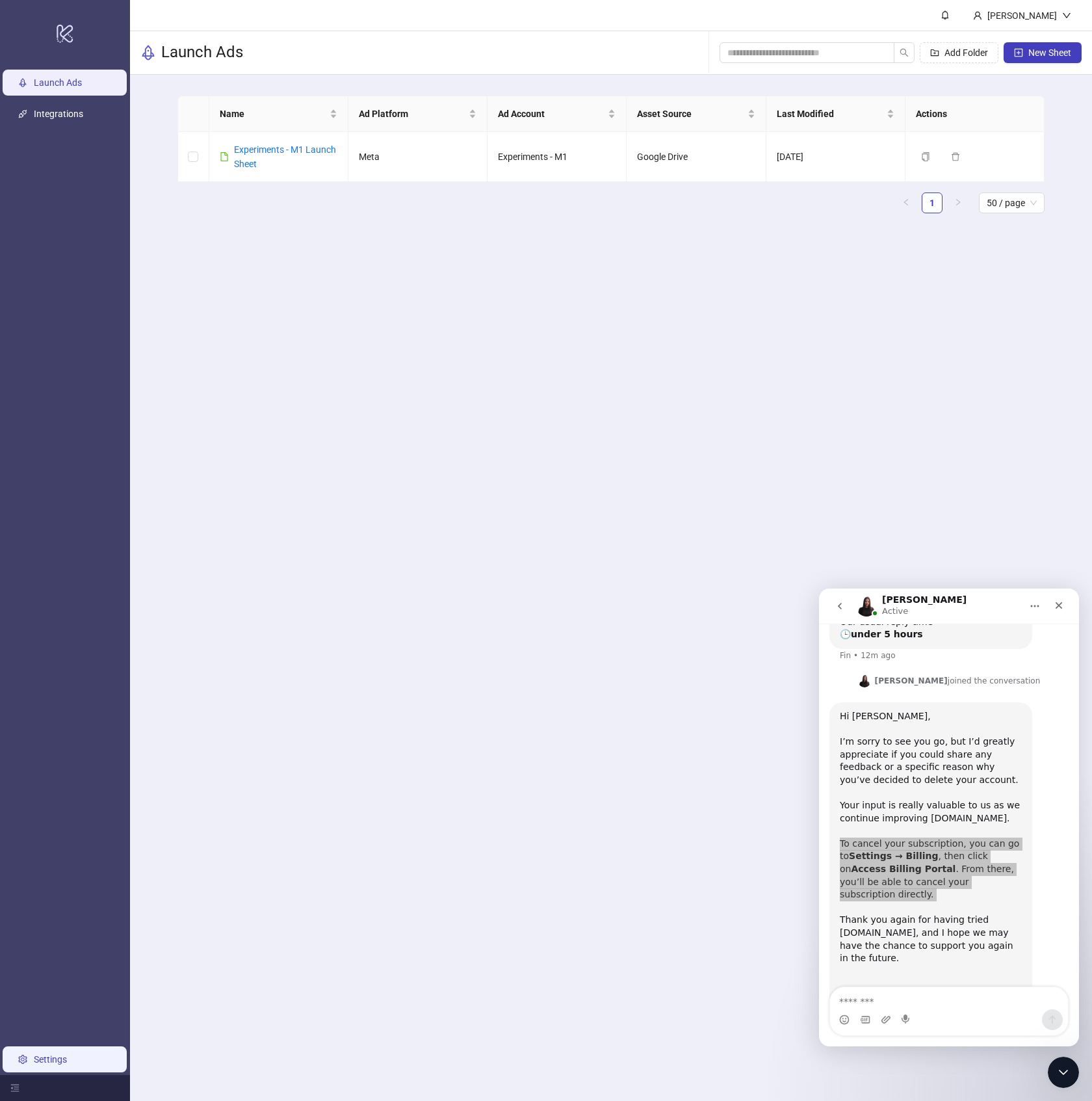
click at [49, 1054] on link "Settings" at bounding box center [51, 1058] width 33 height 10
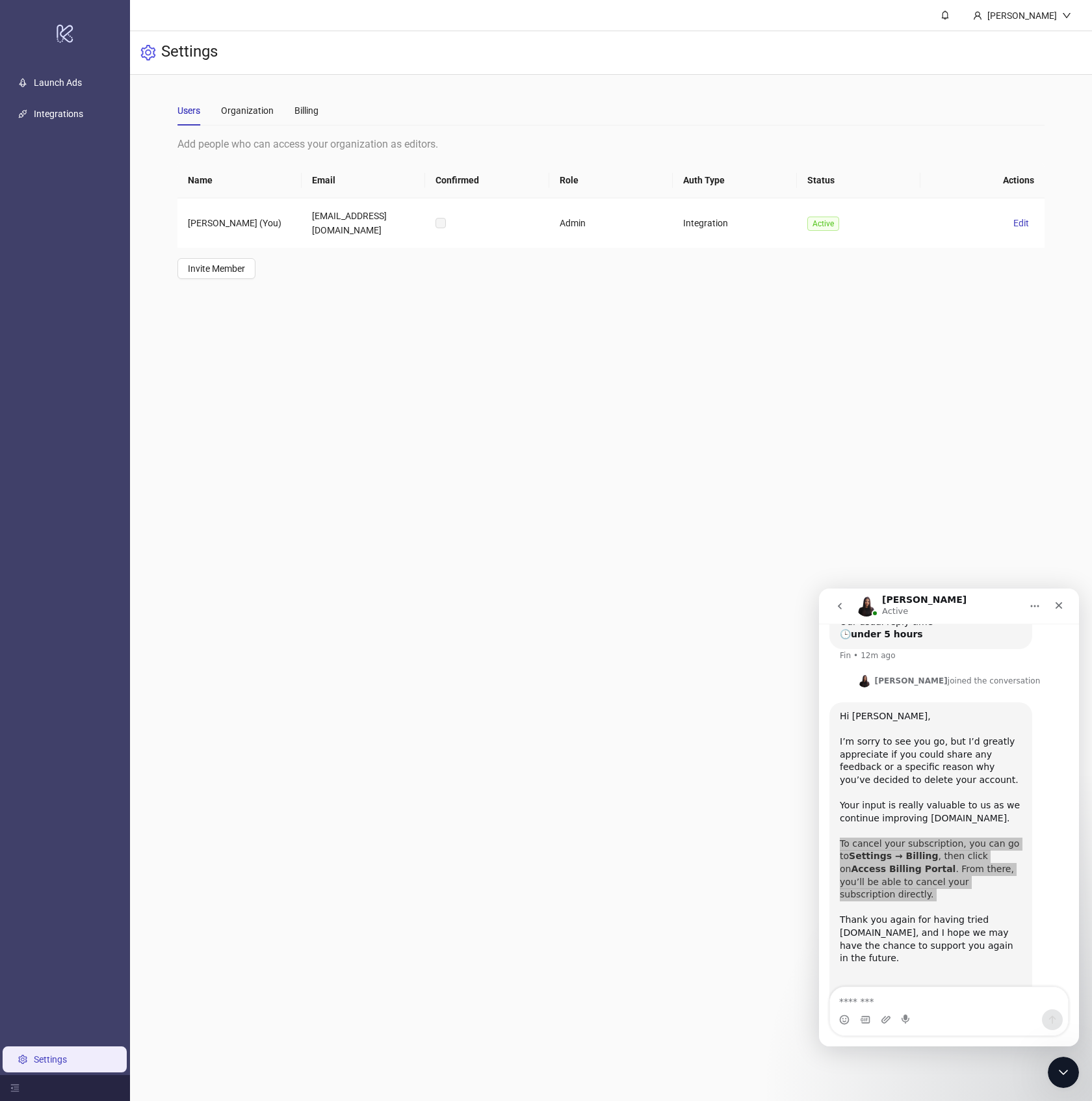
click at [52, 1054] on link "Settings" at bounding box center [51, 1058] width 33 height 10
click at [303, 110] on div "Billing" at bounding box center [307, 110] width 24 height 14
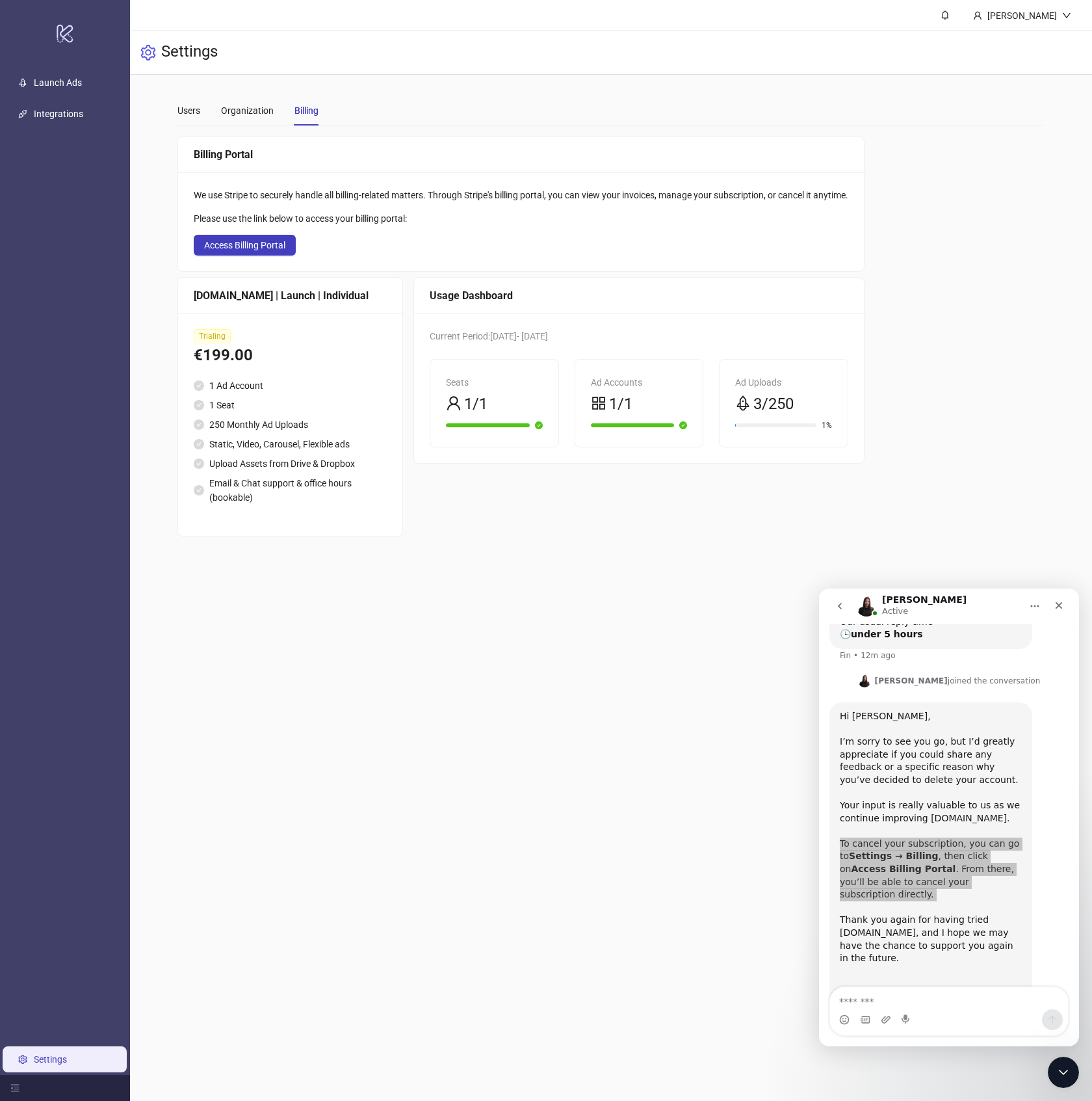
click at [257, 256] on div "We use Stripe to securely handle all billing-related matters. Through Stripe's …" at bounding box center [521, 221] width 686 height 99
click at [251, 249] on span "Access Billing Portal" at bounding box center [245, 245] width 81 height 10
click at [72, 128] on ul "Launch Ads Integrations Settings" at bounding box center [65, 570] width 130 height 1008
click at [64, 113] on link "Integrations" at bounding box center [58, 113] width 49 height 10
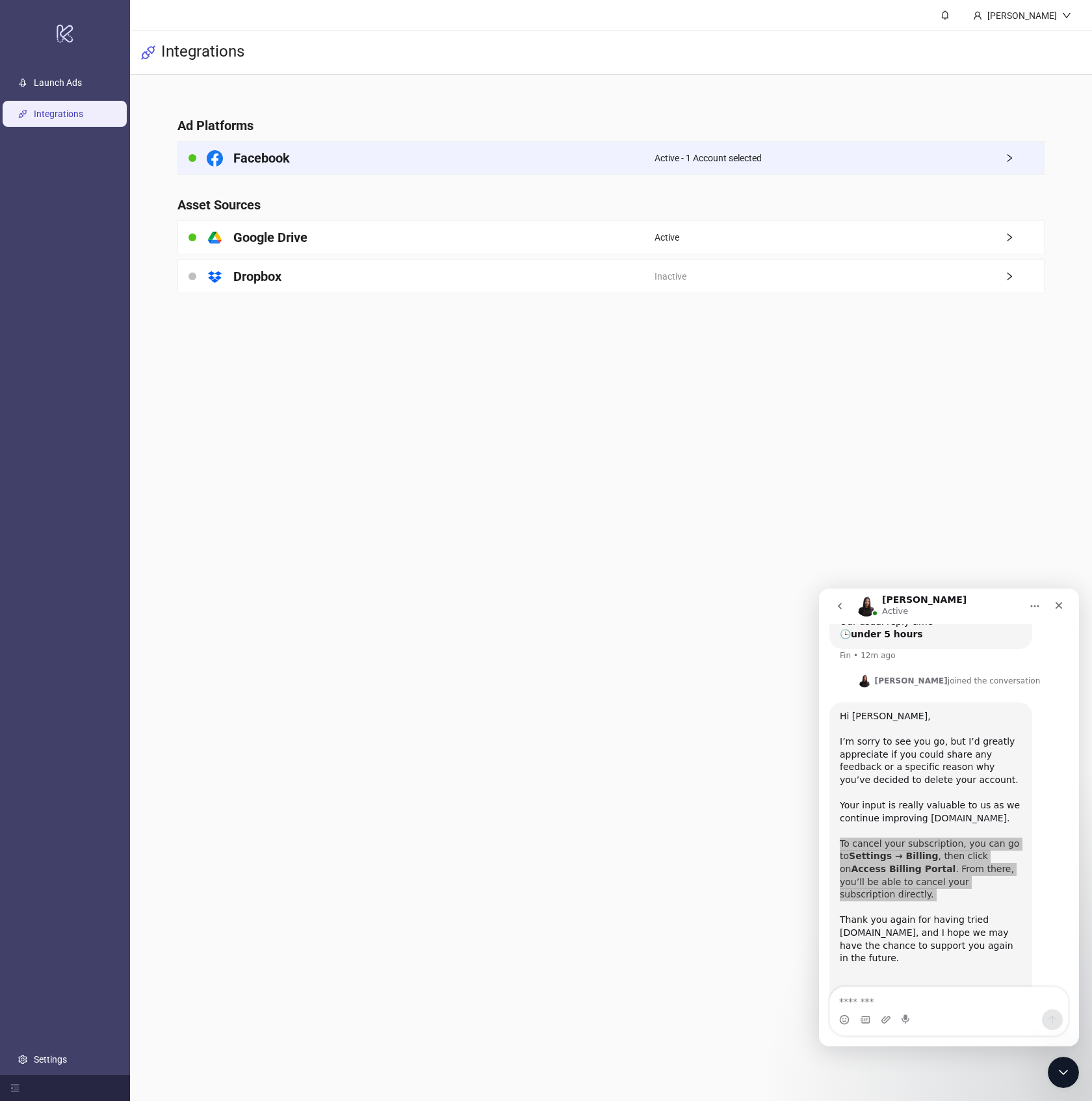
click at [740, 171] on div "Active - 1 Account selected" at bounding box center [849, 157] width 389 height 32
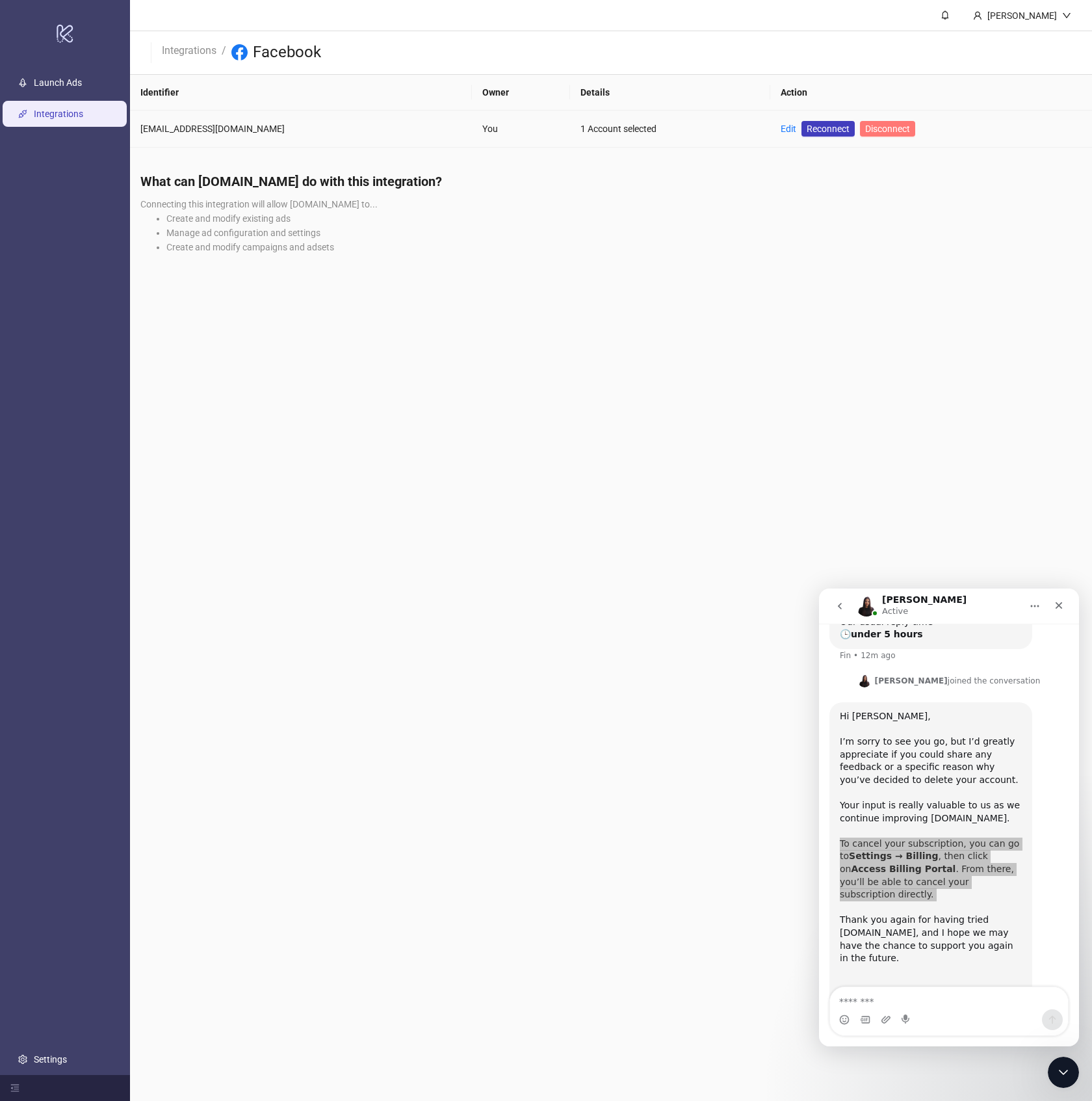
click at [865, 128] on span "Disconnect" at bounding box center [888, 128] width 45 height 10
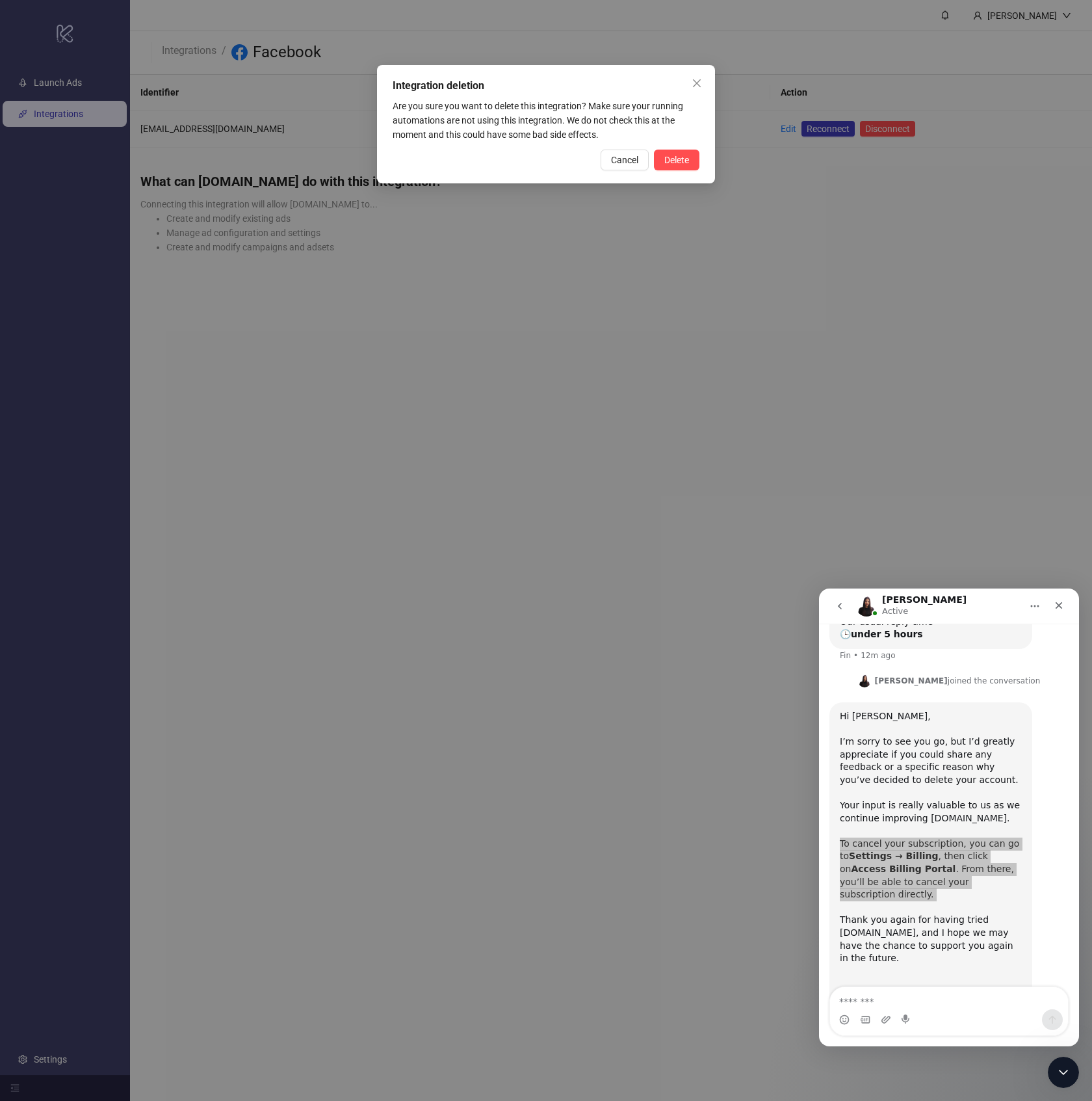
click at [678, 170] on div "Integration deletion Are you sure you want to delete this integration? Make sur…" at bounding box center [546, 124] width 338 height 118
click at [676, 162] on span "Delete" at bounding box center [677, 159] width 25 height 10
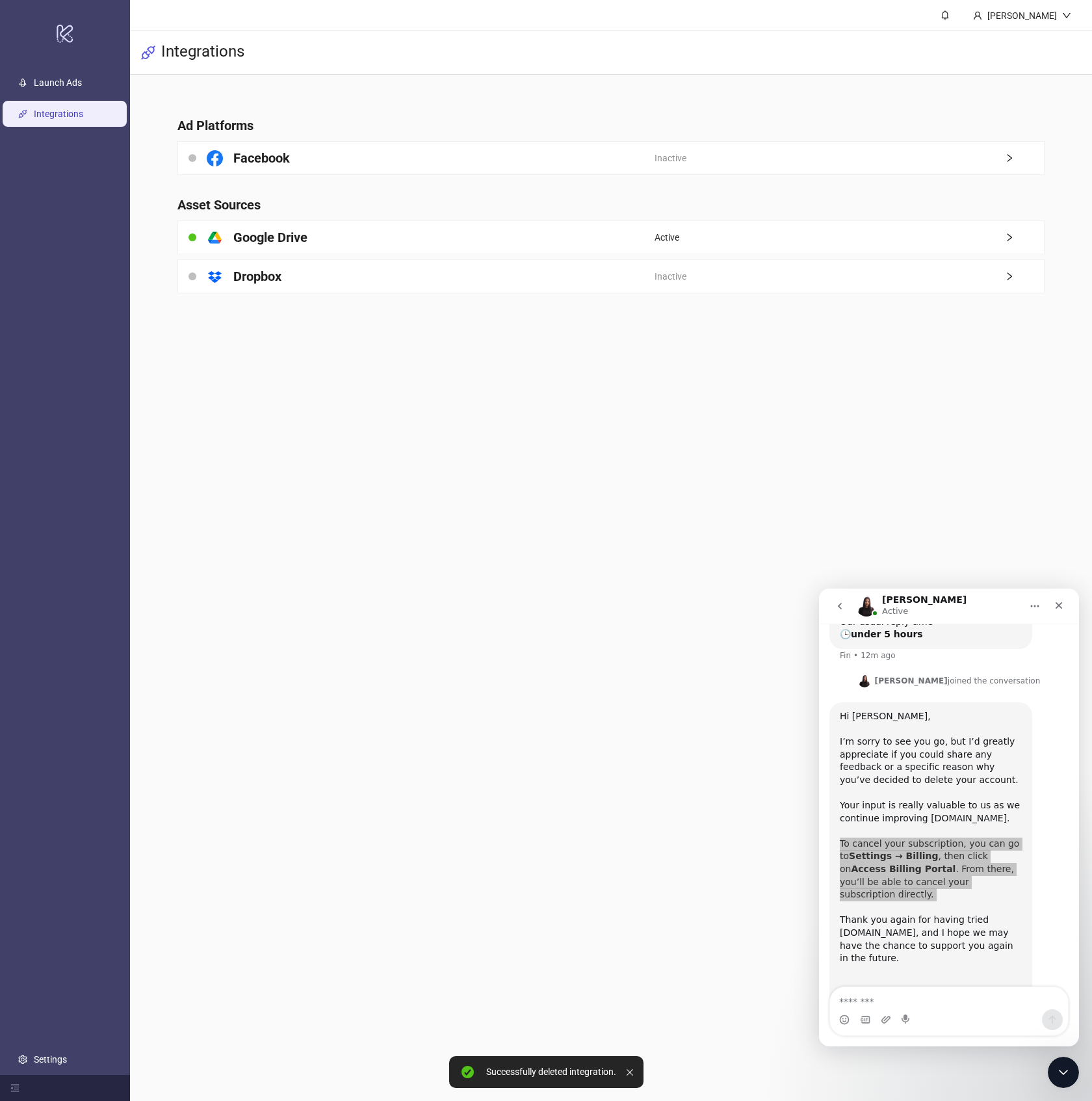
click at [730, 255] on main "Ad Platforms Facebook Inactive Asset Sources platform/google_drive Google Drive…" at bounding box center [611, 197] width 889 height 244
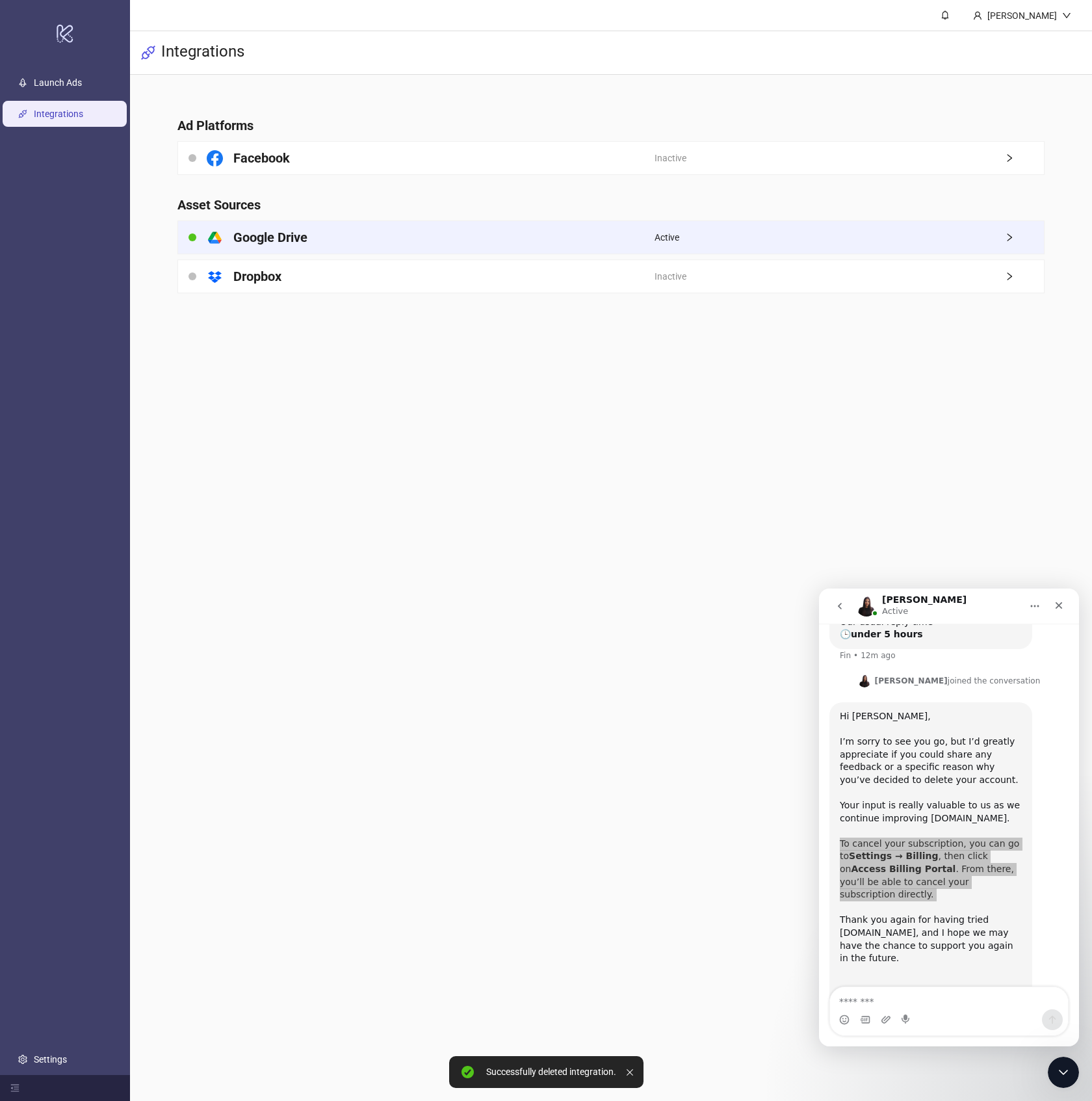
click at [705, 243] on div "Active" at bounding box center [849, 237] width 389 height 32
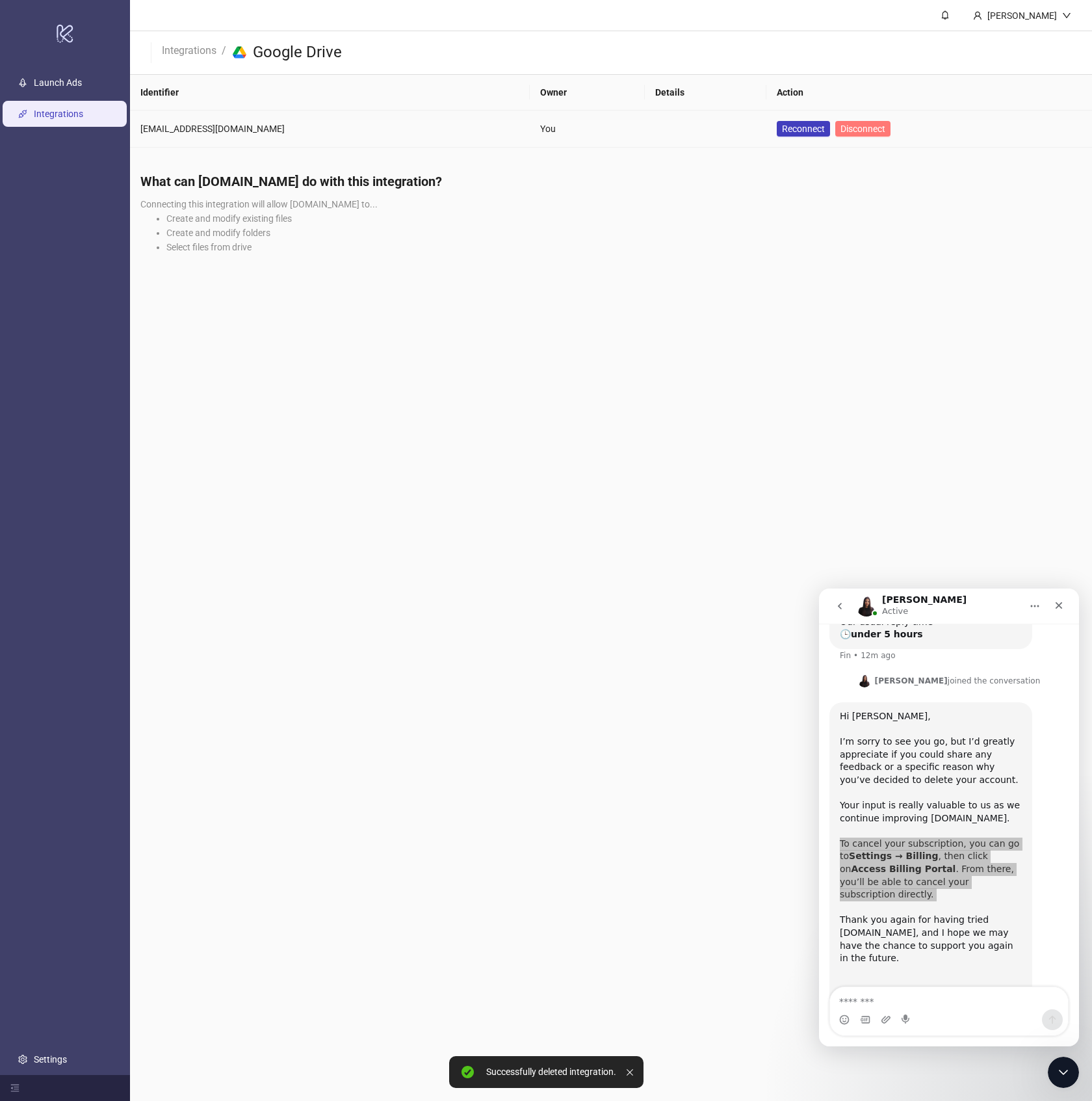
click at [836, 135] on button "Disconnect" at bounding box center [864, 128] width 55 height 16
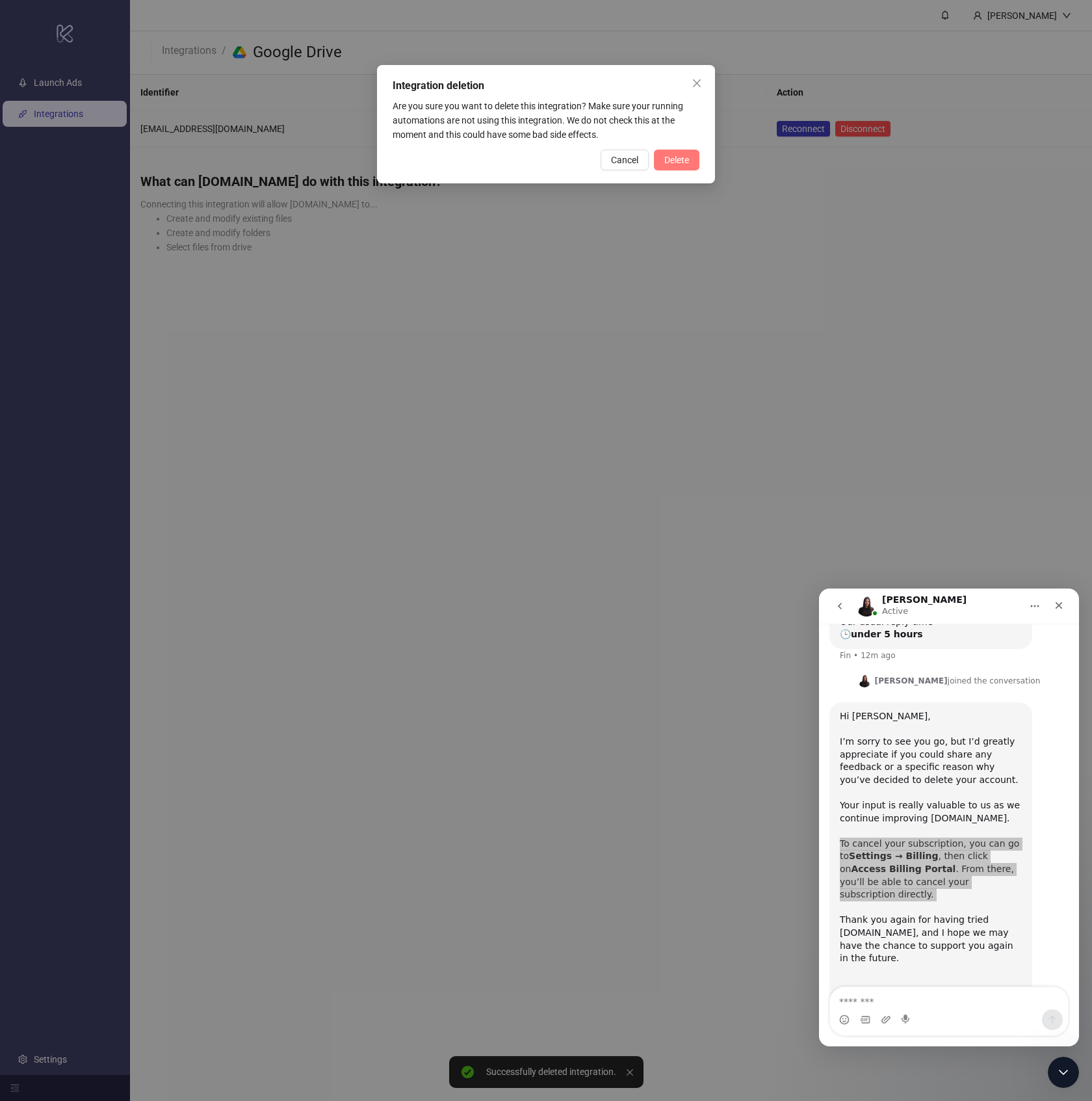
click at [682, 167] on button "Delete" at bounding box center [676, 160] width 45 height 21
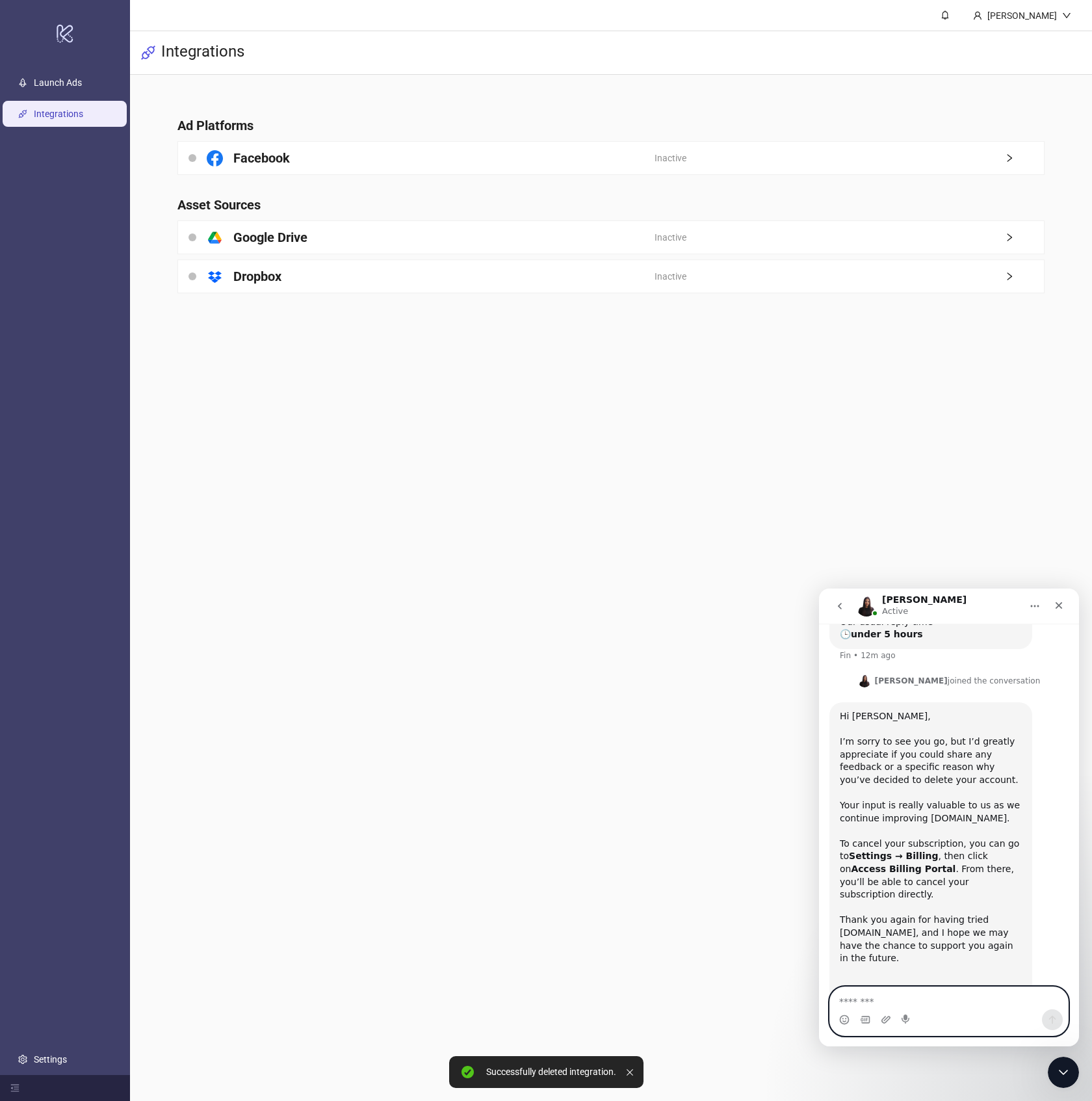
click at [981, 996] on textarea "Message…" at bounding box center [949, 998] width 238 height 22
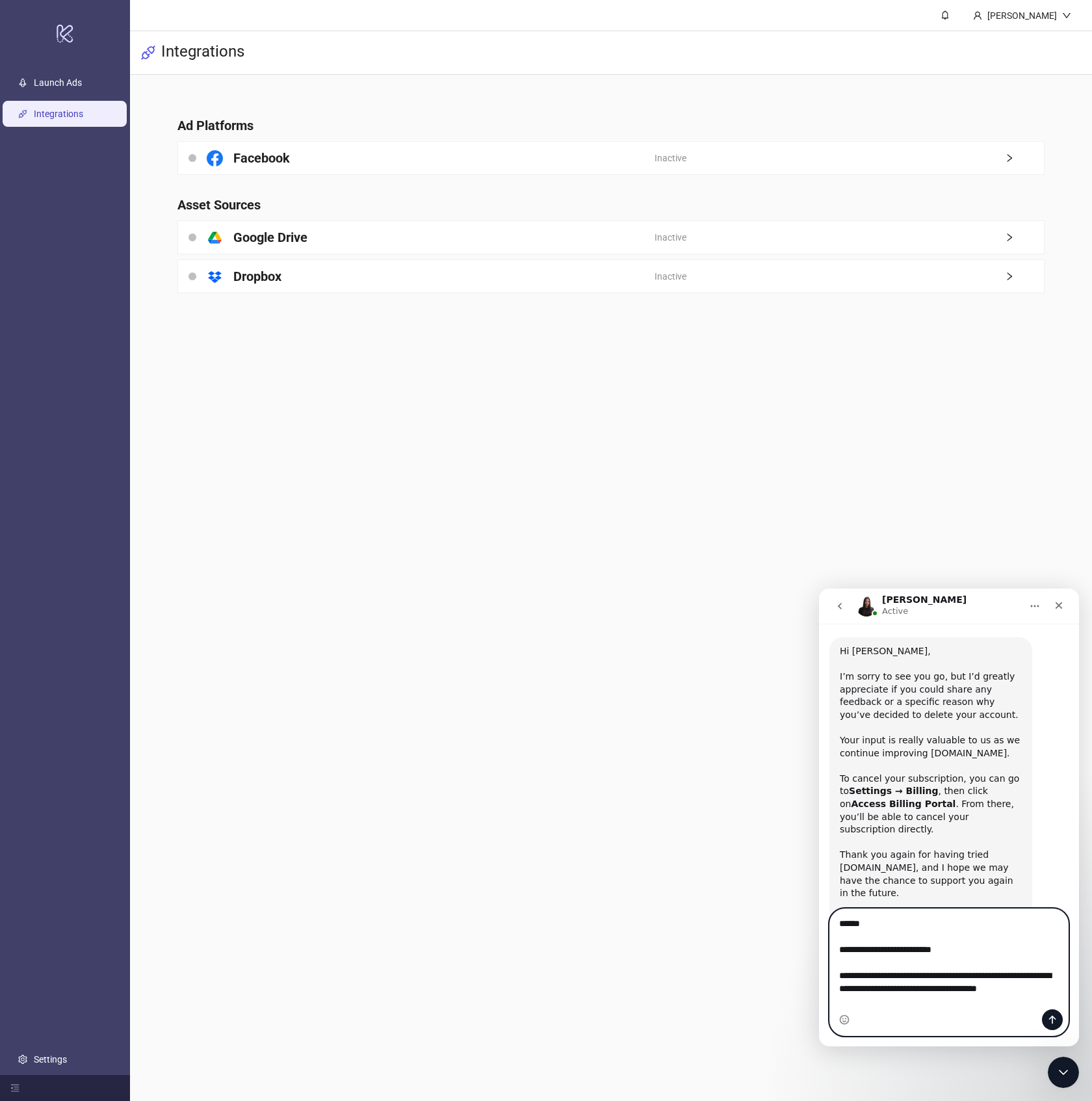
scroll to position [268, 0]
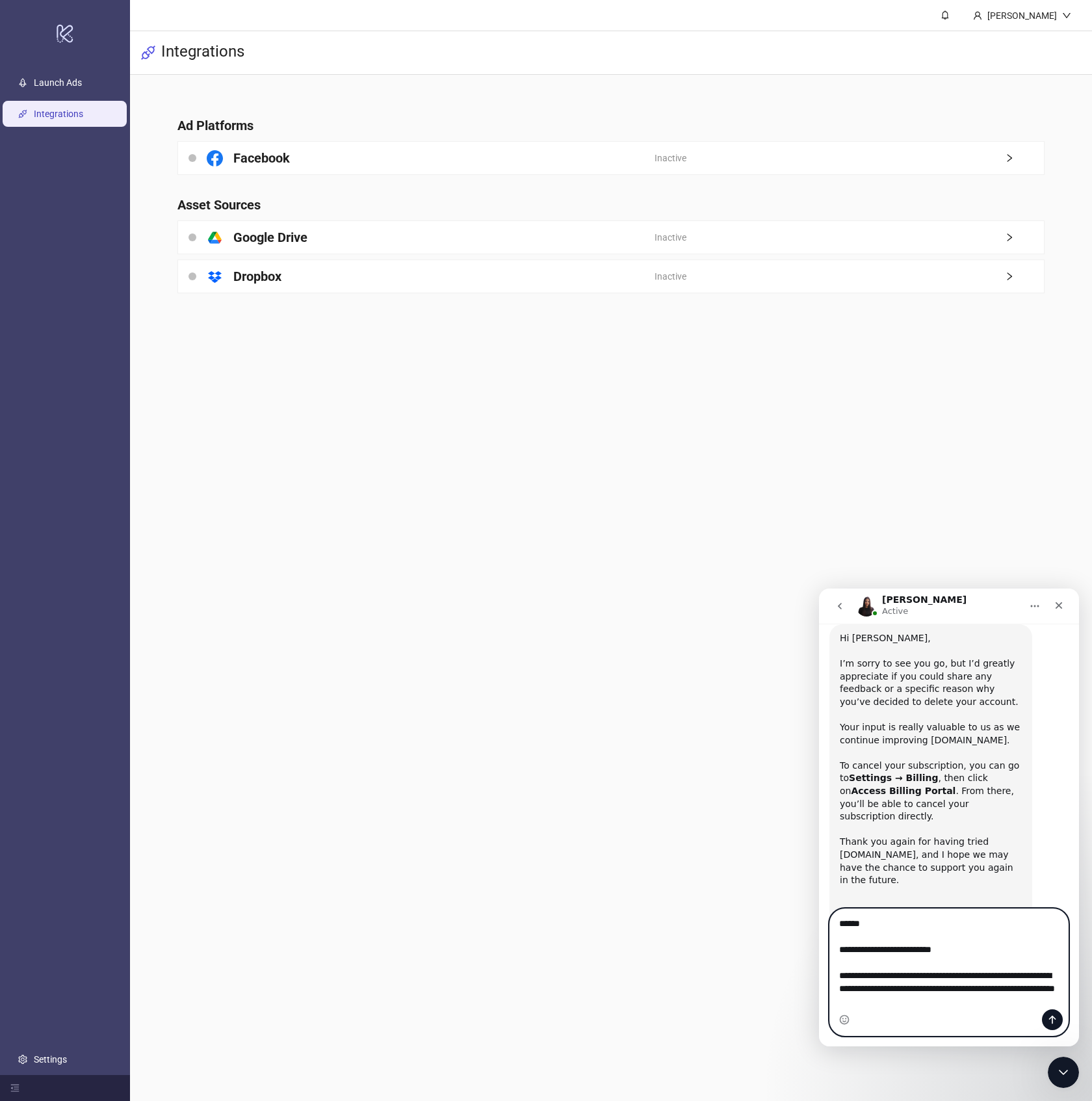
type textarea "**********"
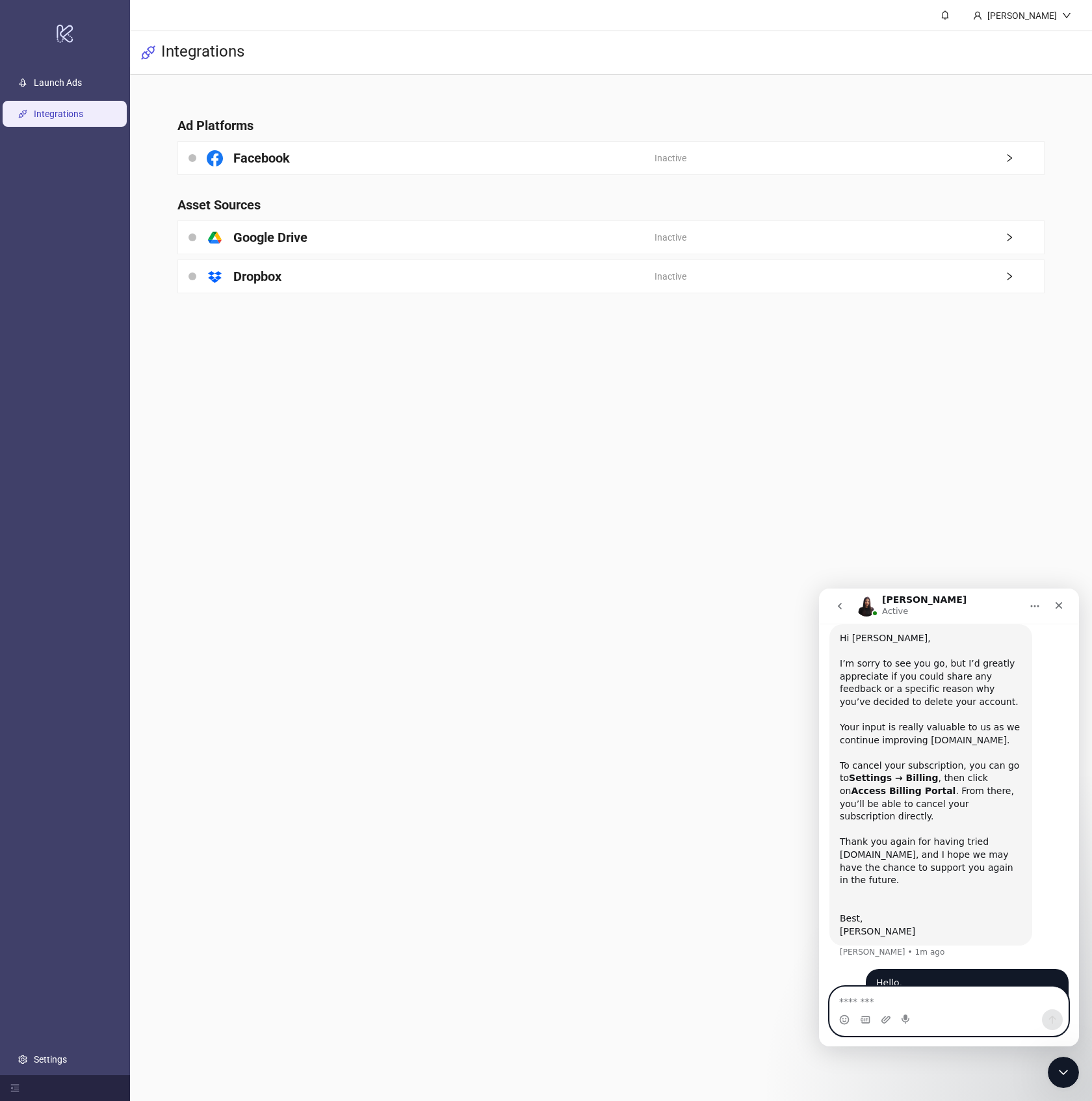
scroll to position [306, 0]
